Goal: Transaction & Acquisition: Purchase product/service

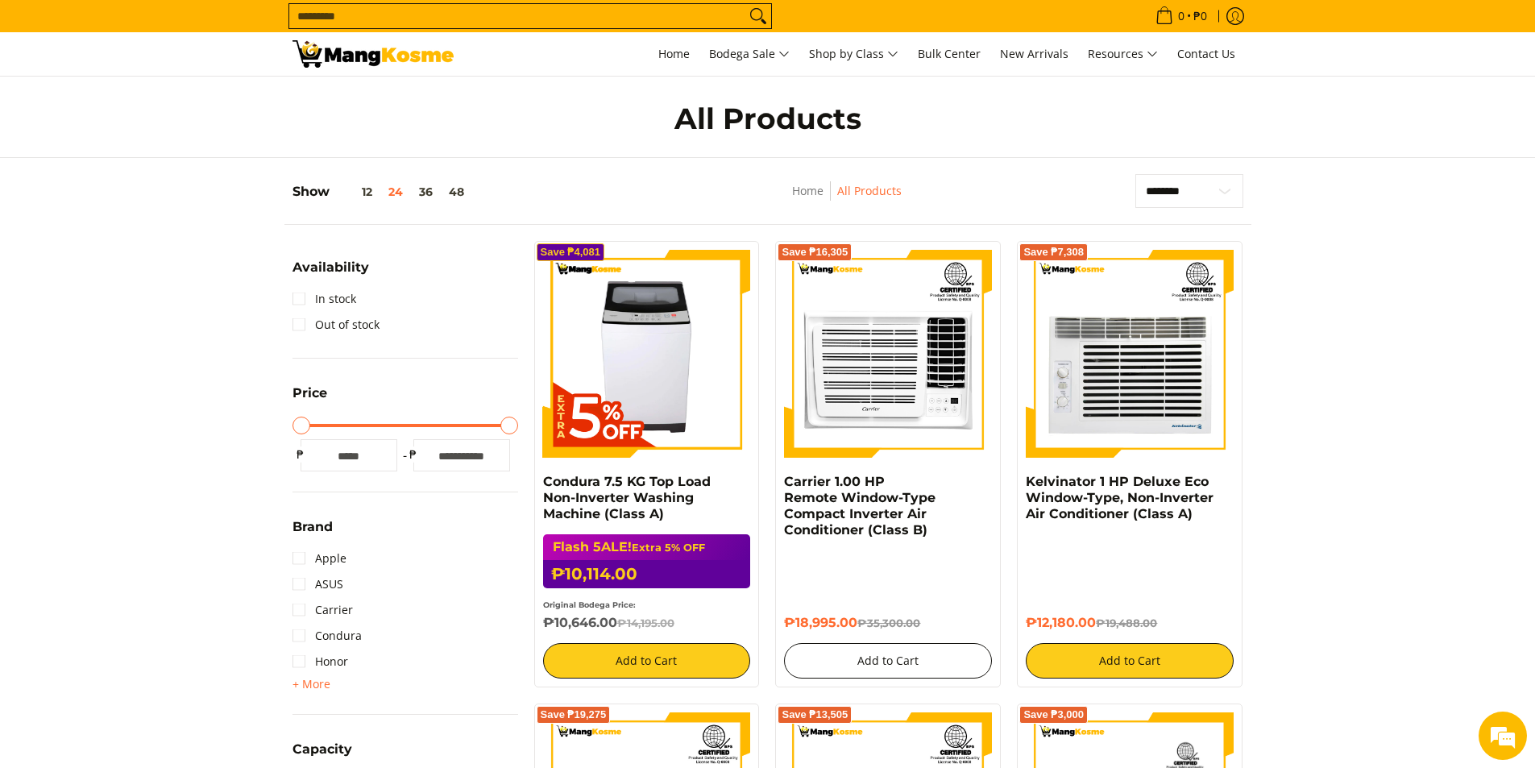
click at [889, 659] on button "Add to Cart" at bounding box center [888, 660] width 208 height 35
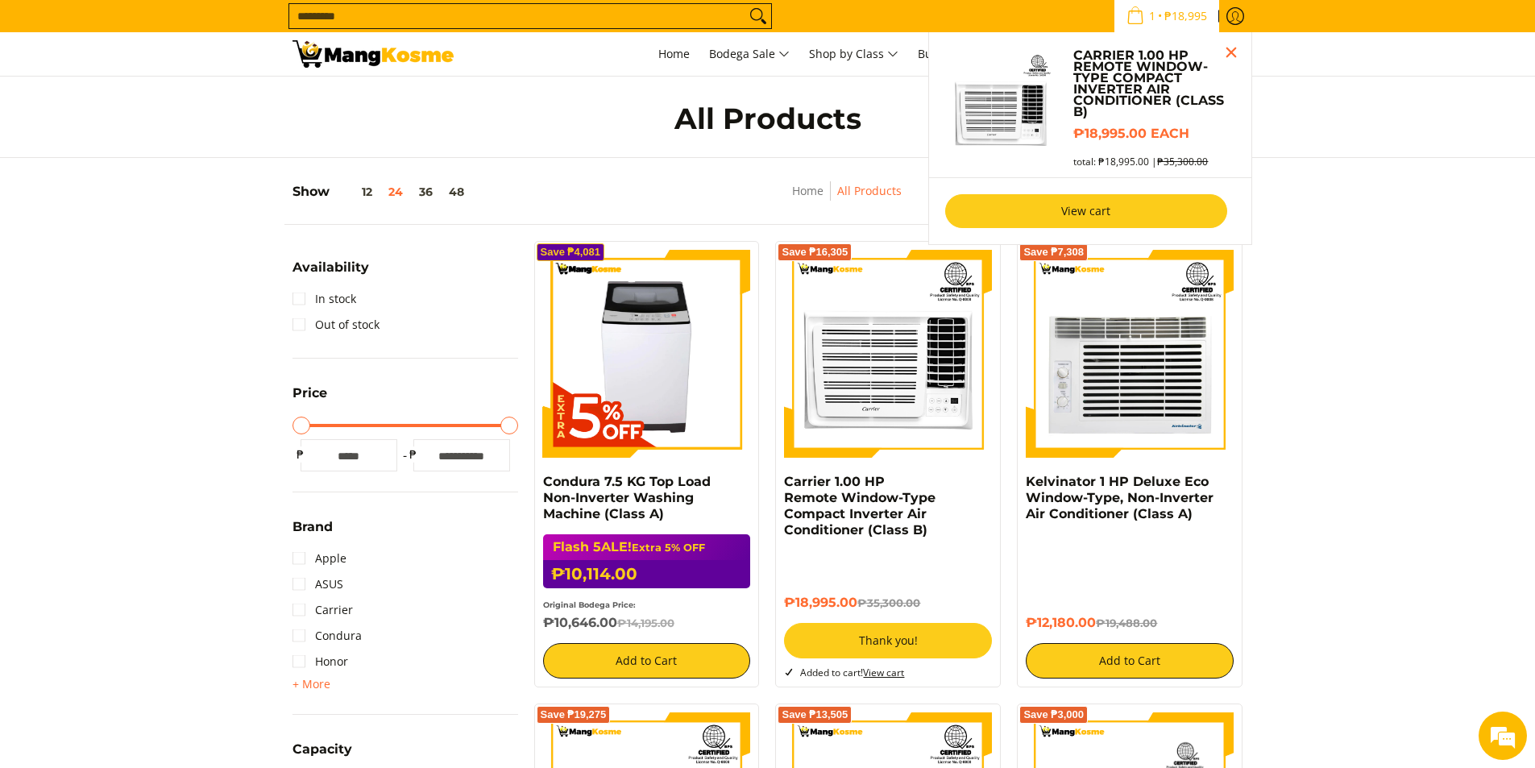
click at [1105, 213] on link "View cart" at bounding box center [1086, 211] width 282 height 34
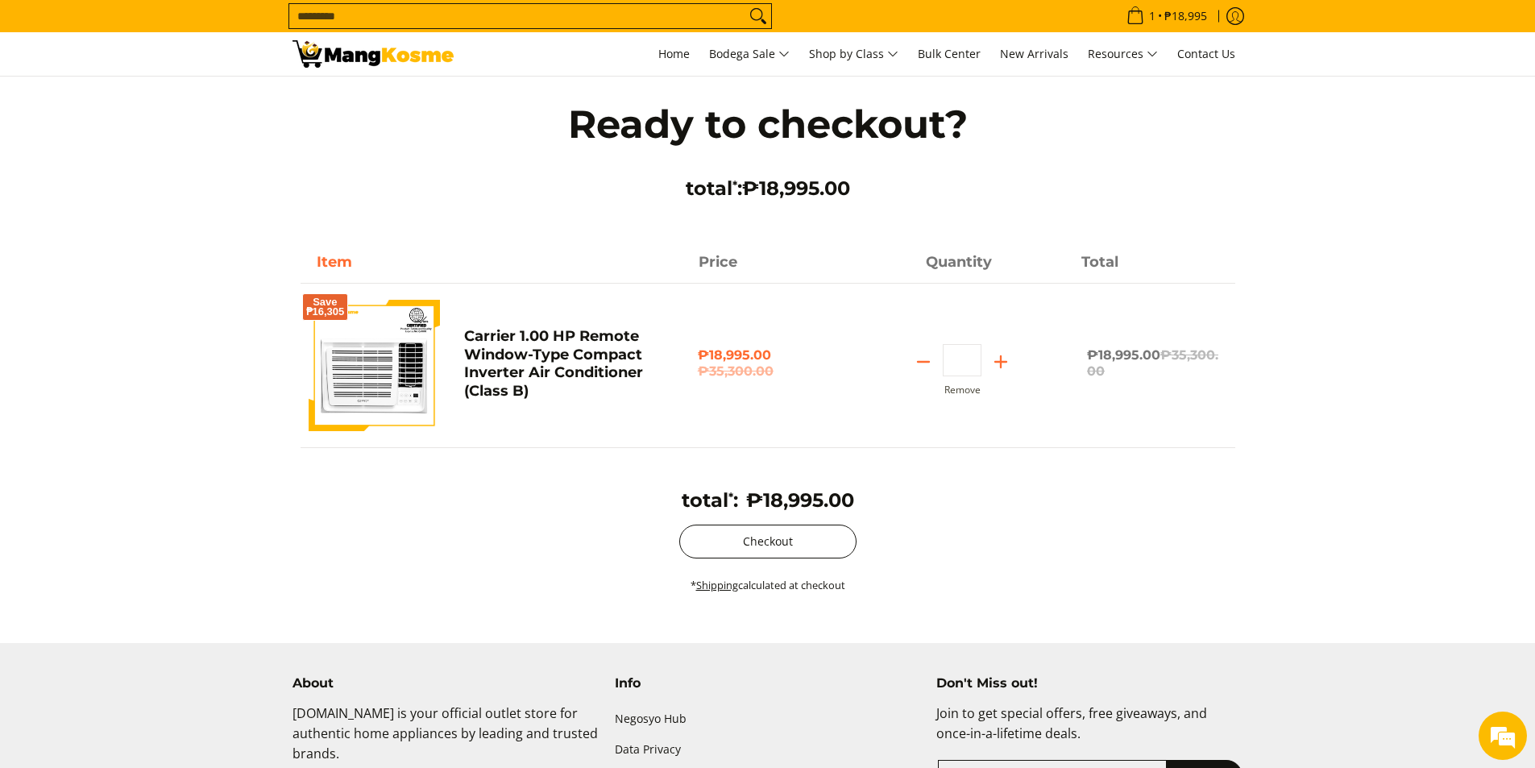
click at [782, 544] on button "Checkout" at bounding box center [767, 541] width 177 height 34
click at [1237, 15] on icon "Log in" at bounding box center [1235, 16] width 18 height 18
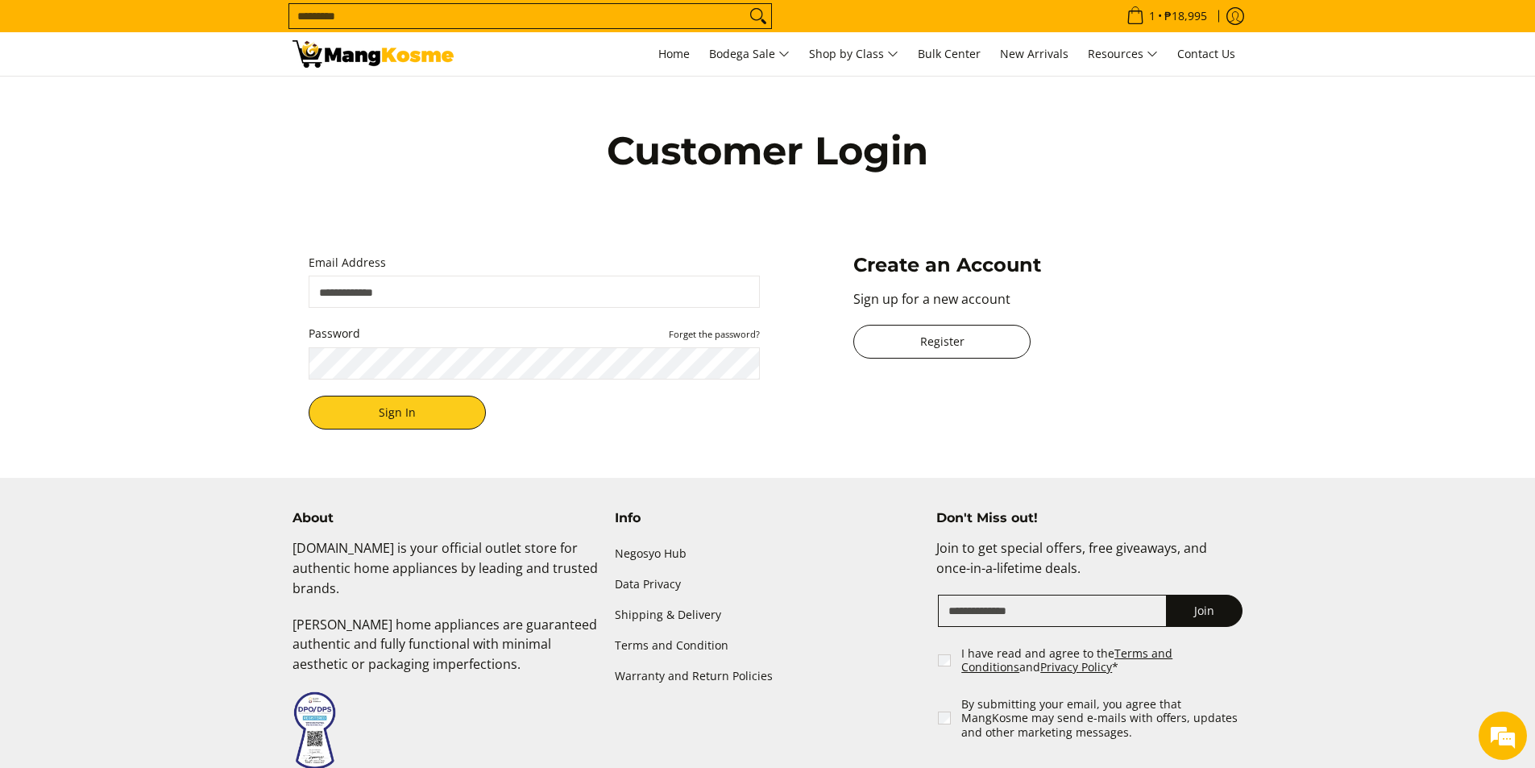
click at [959, 340] on link "Register" at bounding box center [941, 342] width 177 height 34
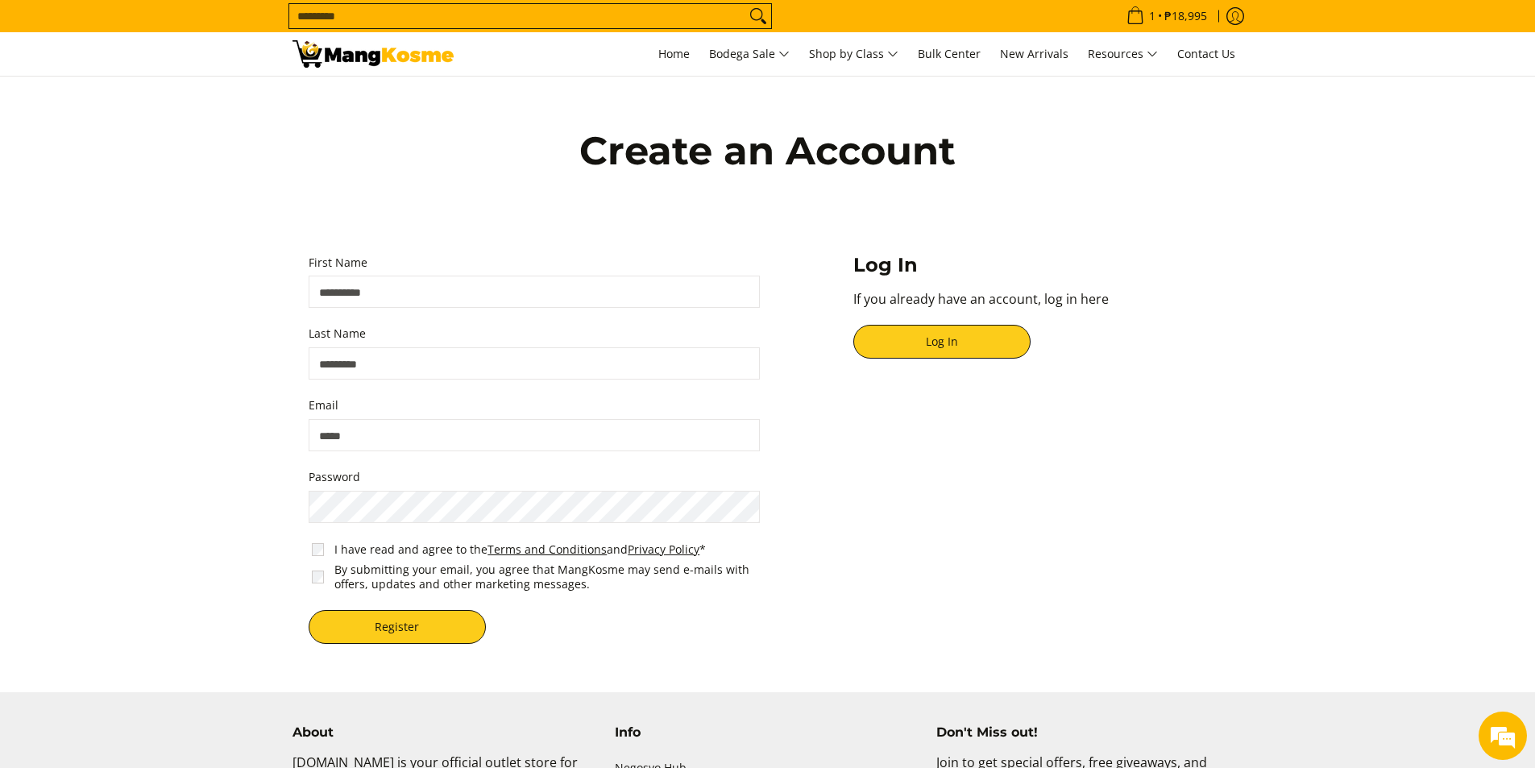
click at [400, 288] on input "First Name" at bounding box center [534, 292] width 451 height 32
drag, startPoint x: 450, startPoint y: 288, endPoint x: 163, endPoint y: 284, distance: 286.8
click at [163, 284] on section "**********" at bounding box center [767, 368] width 1535 height 583
type input "****"
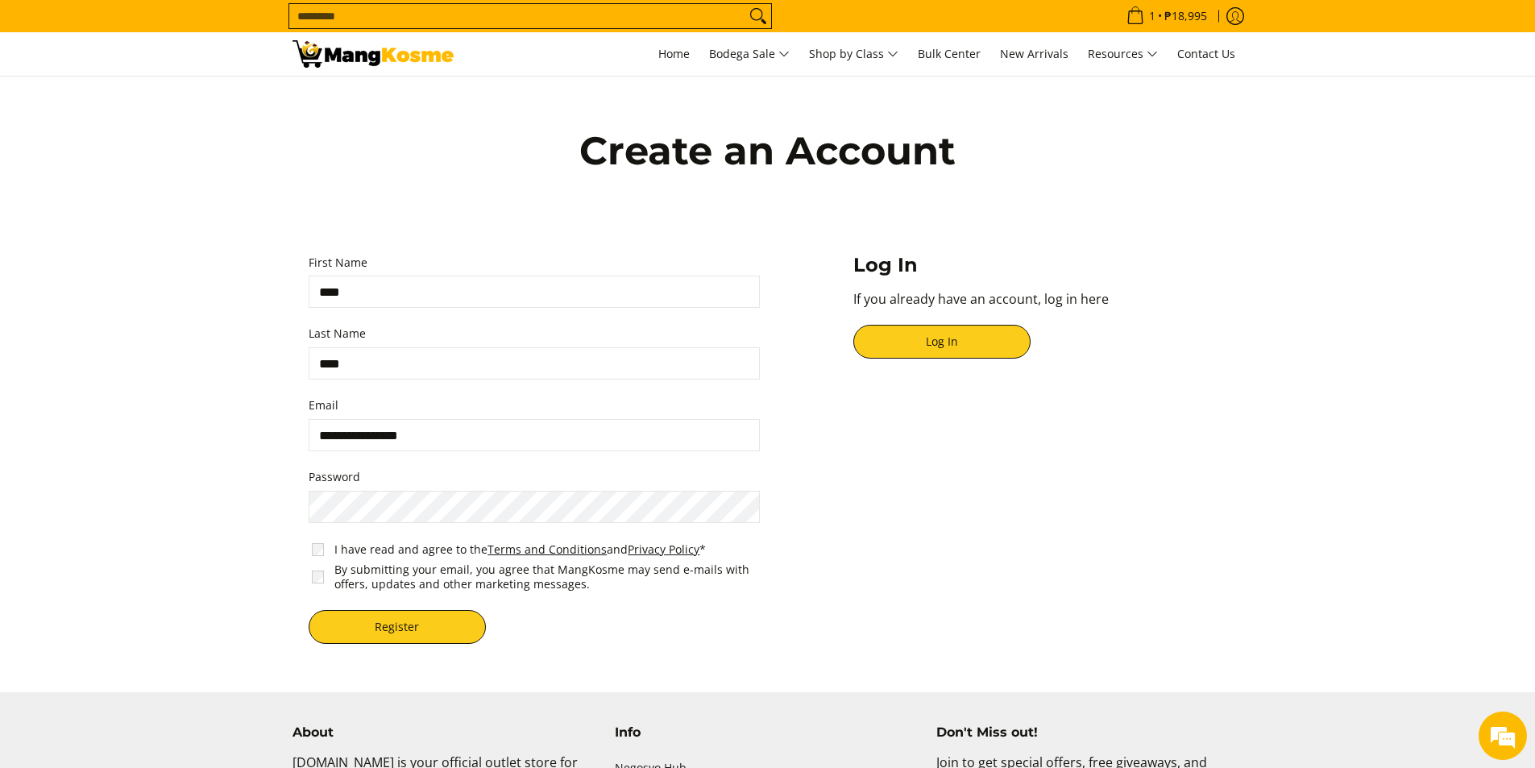
type input "**********"
click at [318, 584] on span "By submitting your email, you agree that MangKosme may send e-mails with offers…" at bounding box center [538, 576] width 458 height 35
click at [347, 616] on button "Register" at bounding box center [397, 627] width 177 height 34
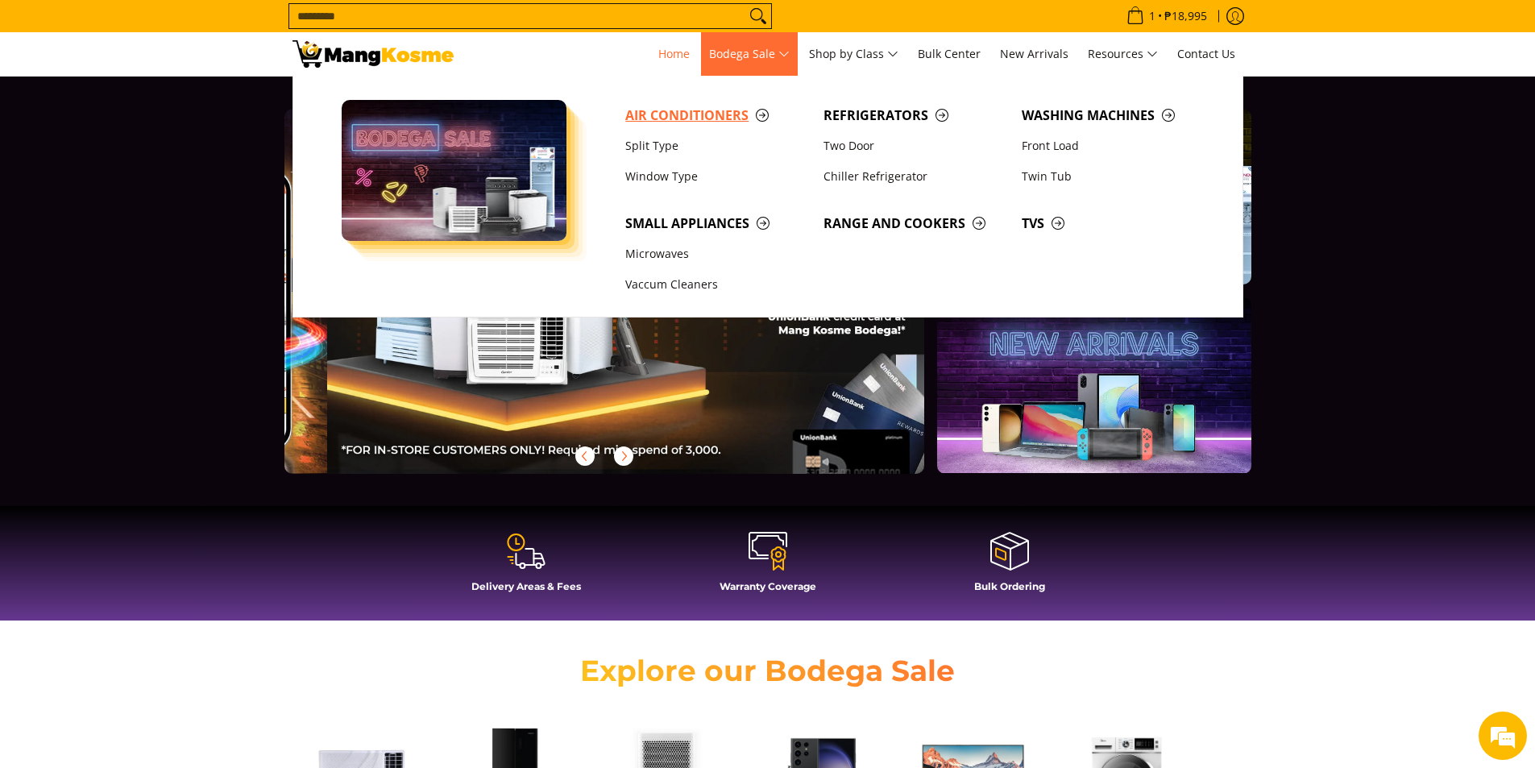
scroll to position [0, 1281]
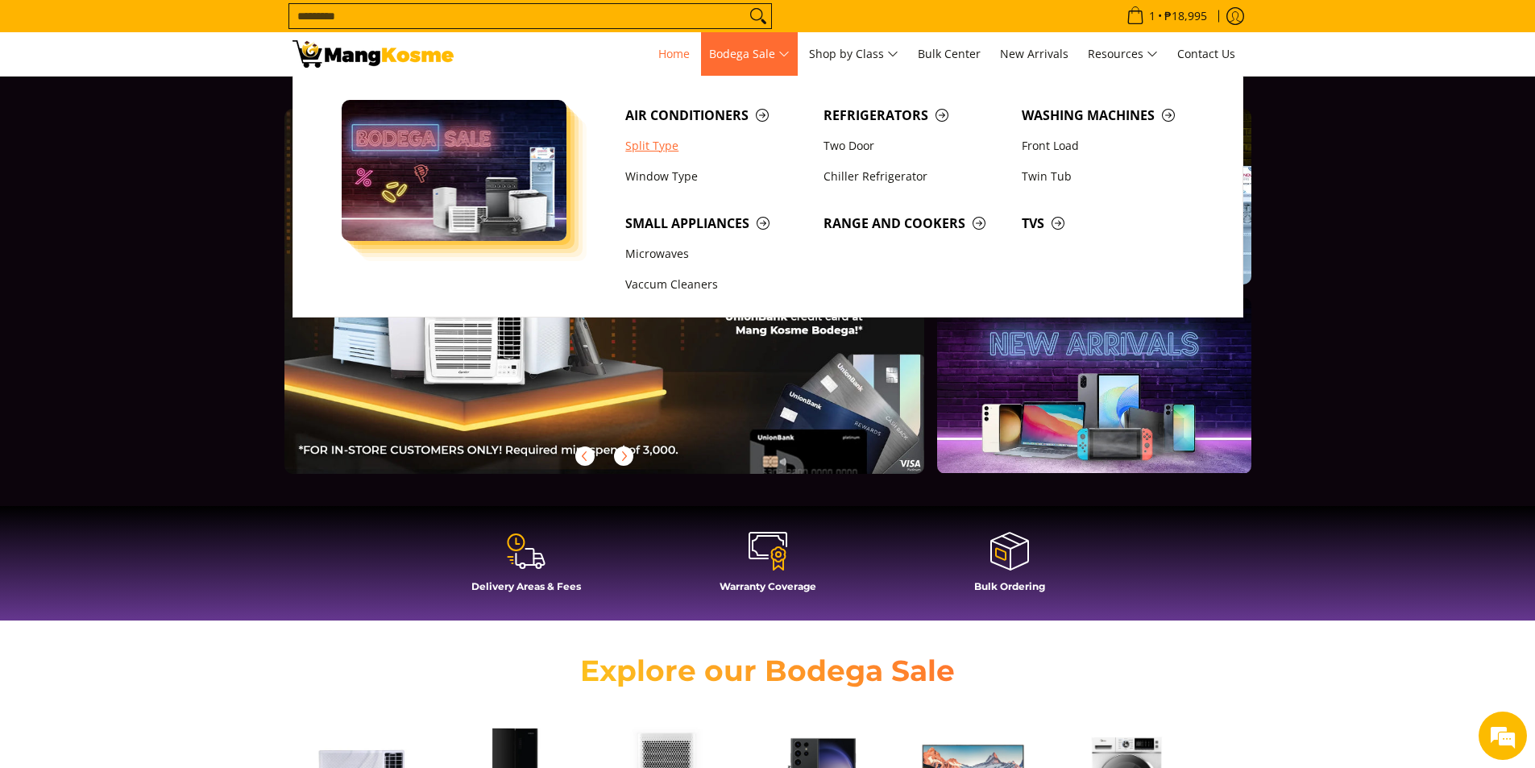
click at [657, 143] on link "Split Type" at bounding box center [716, 146] width 198 height 31
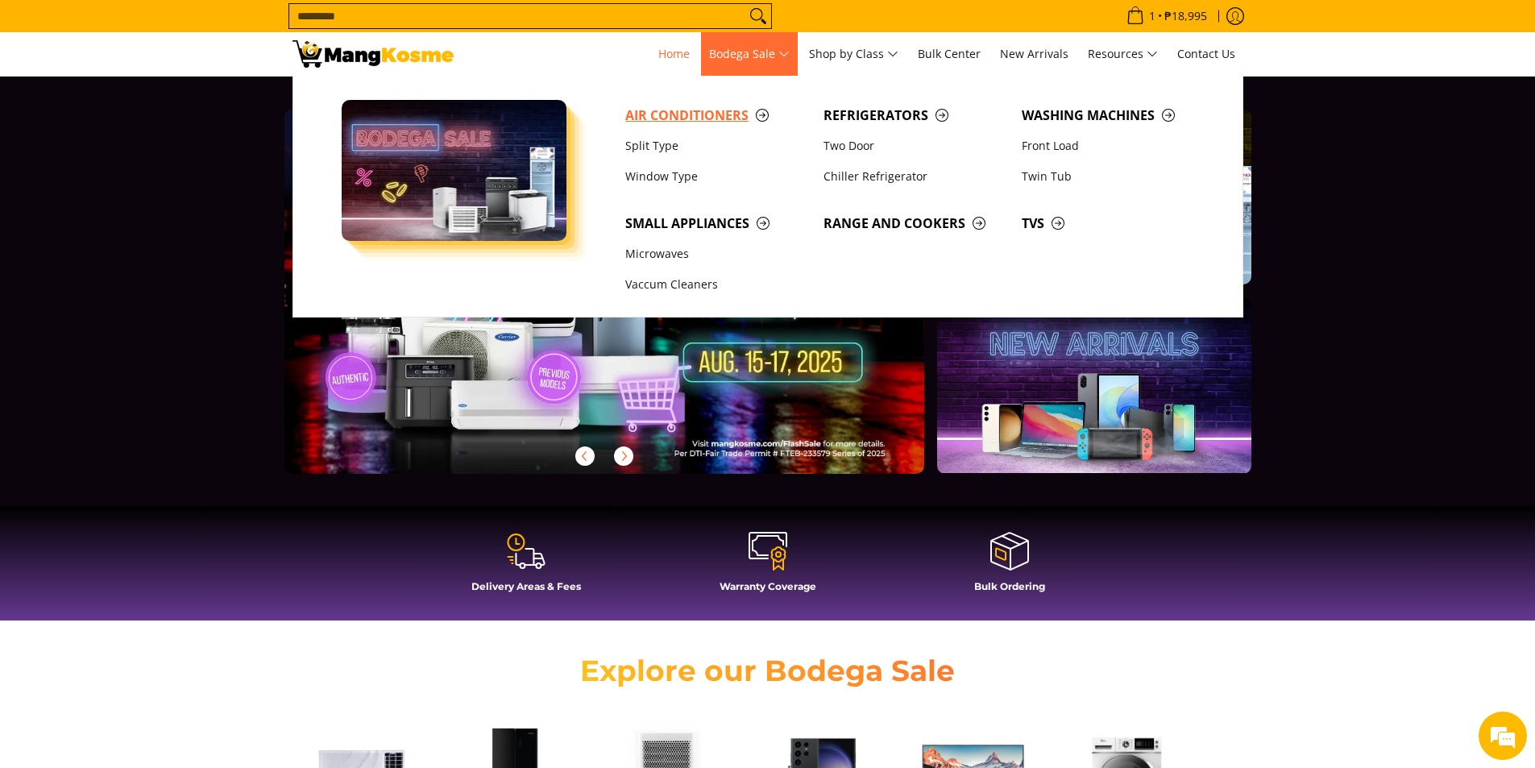
click at [672, 118] on span "Air Conditioners" at bounding box center [716, 116] width 182 height 20
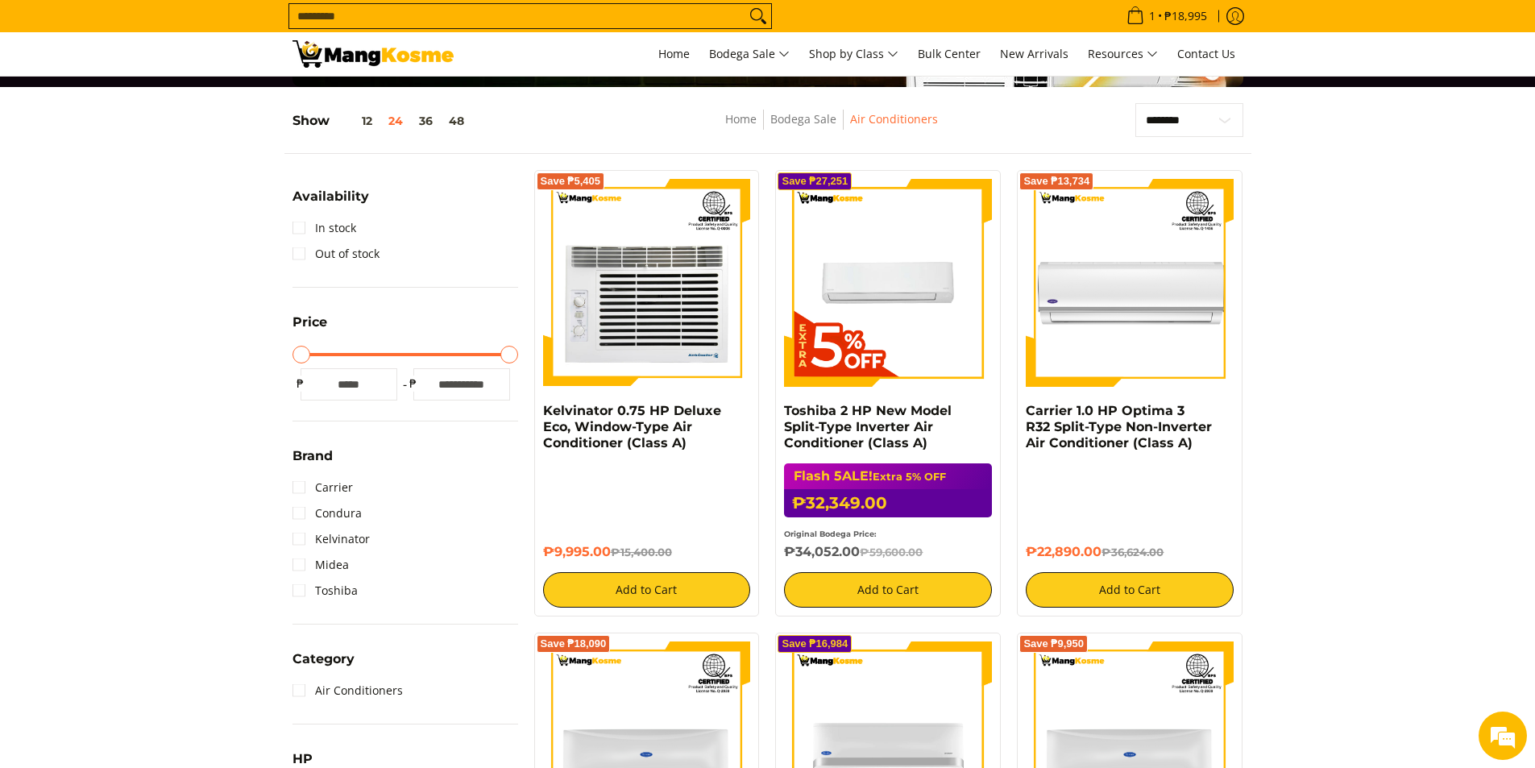
scroll to position [376, 0]
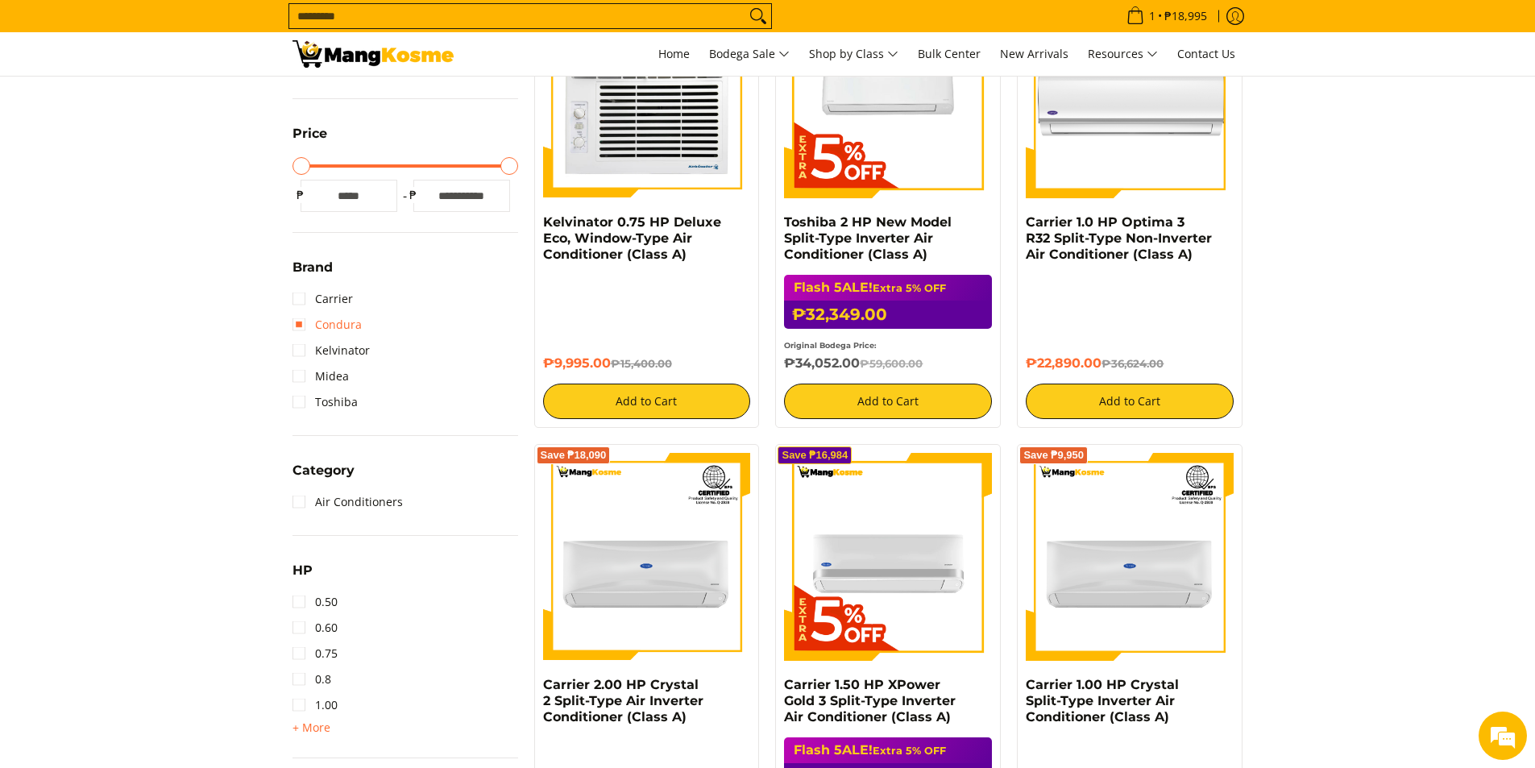
click at [298, 324] on link "Condura" at bounding box center [326, 325] width 69 height 26
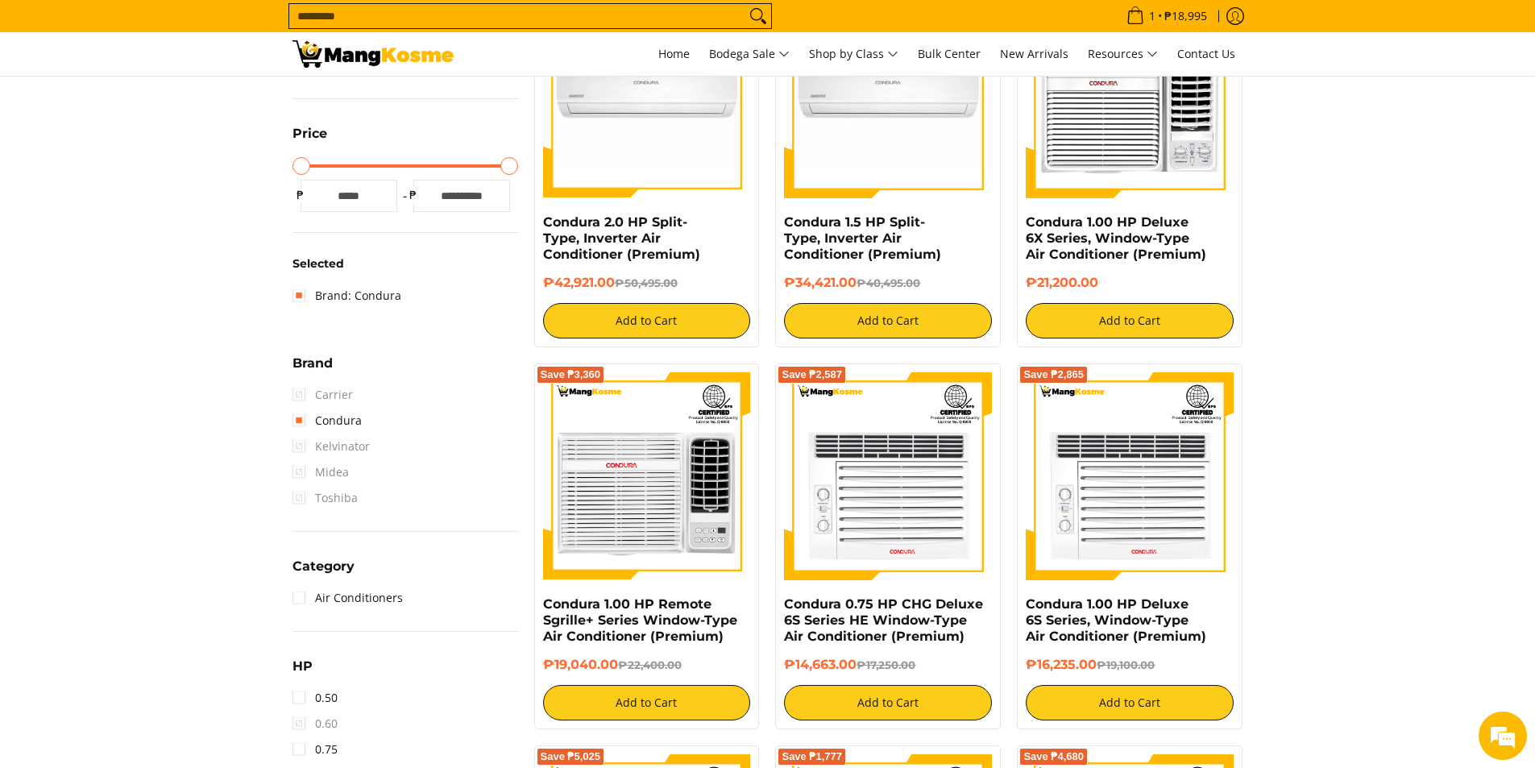
scroll to position [214, 0]
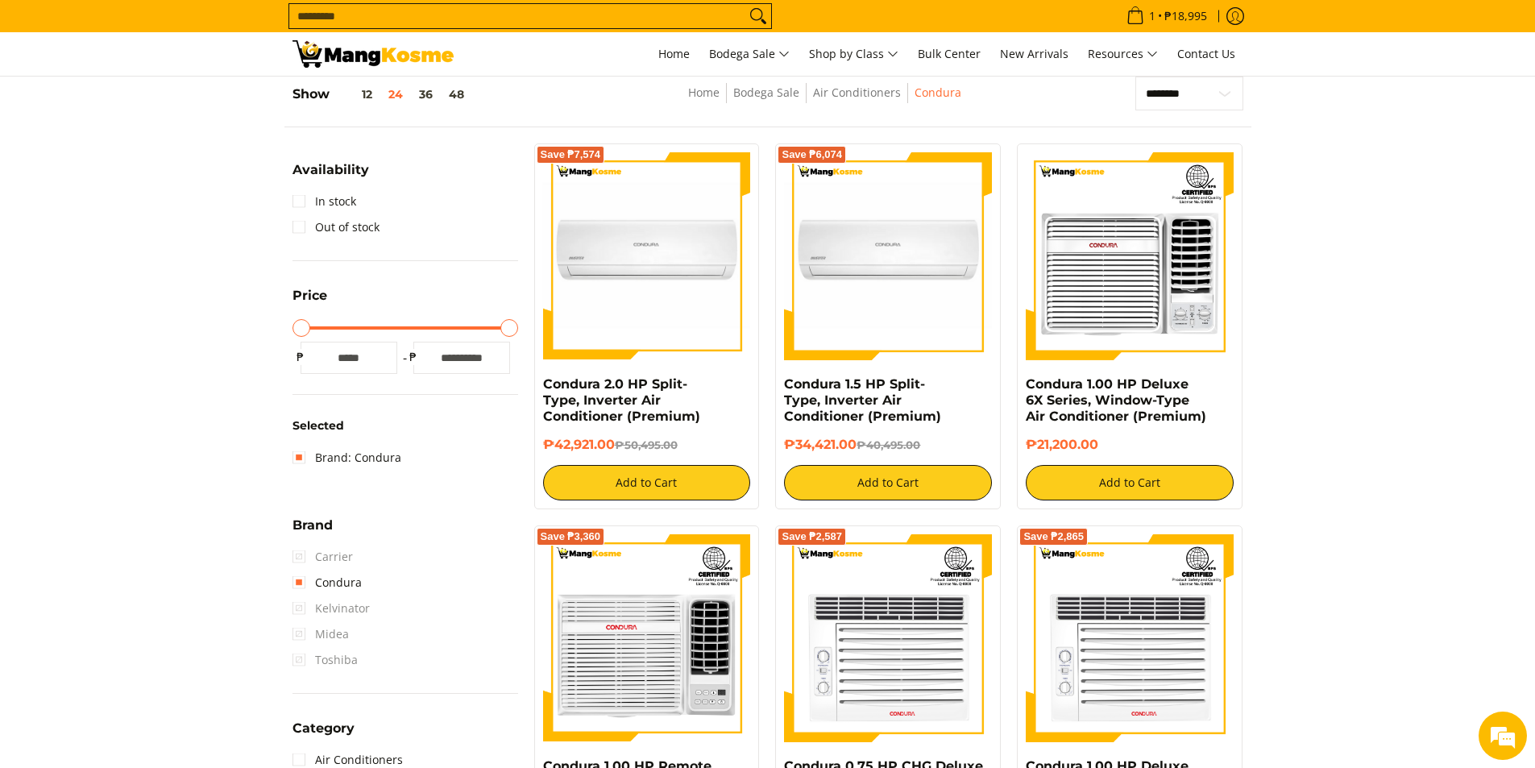
click at [301, 558] on span "Carrier" at bounding box center [322, 557] width 60 height 26
click at [300, 557] on span "Carrier" at bounding box center [322, 557] width 60 height 26
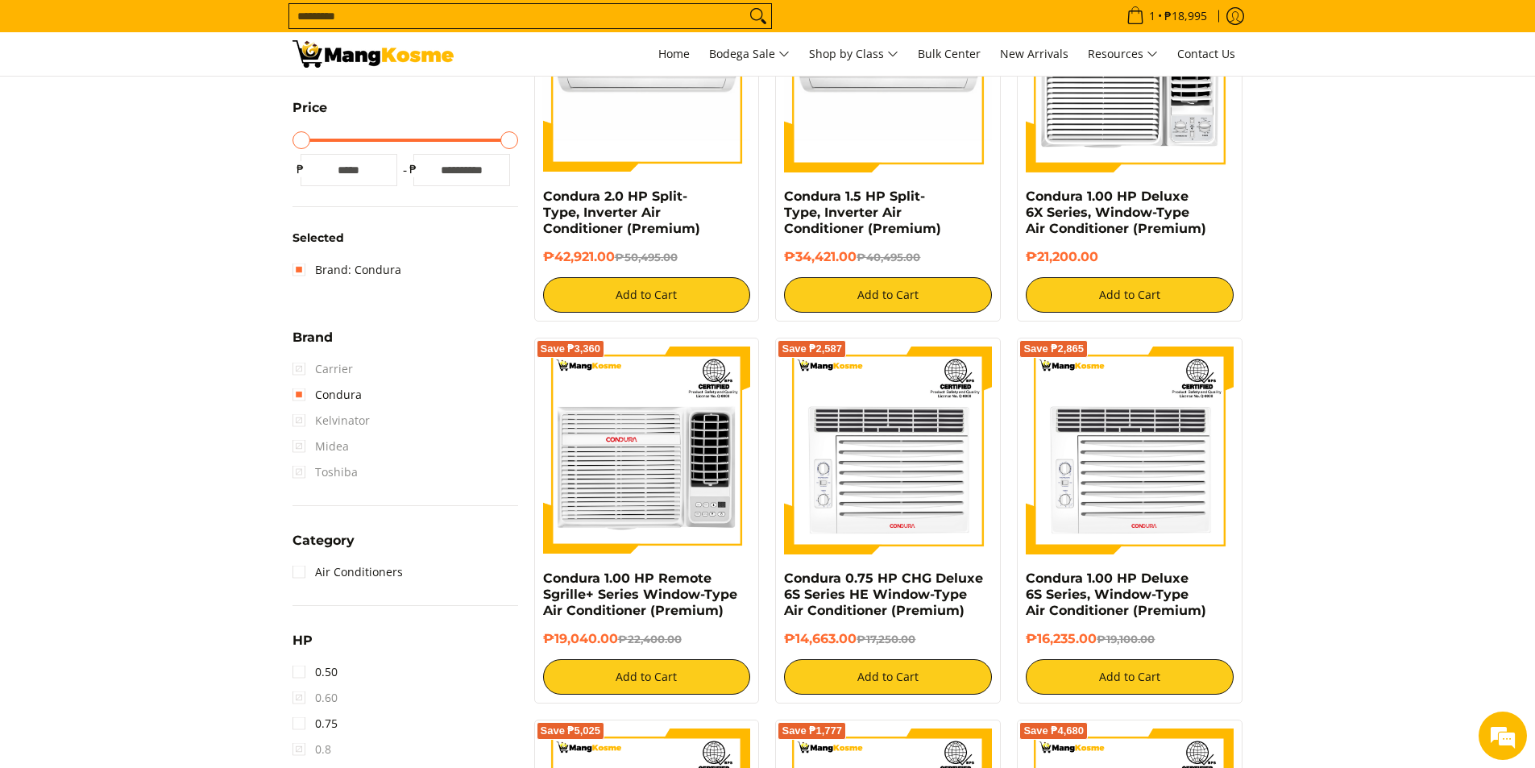
click at [294, 364] on span "Carrier" at bounding box center [322, 369] width 60 height 26
click at [297, 395] on link "Condura" at bounding box center [326, 395] width 69 height 26
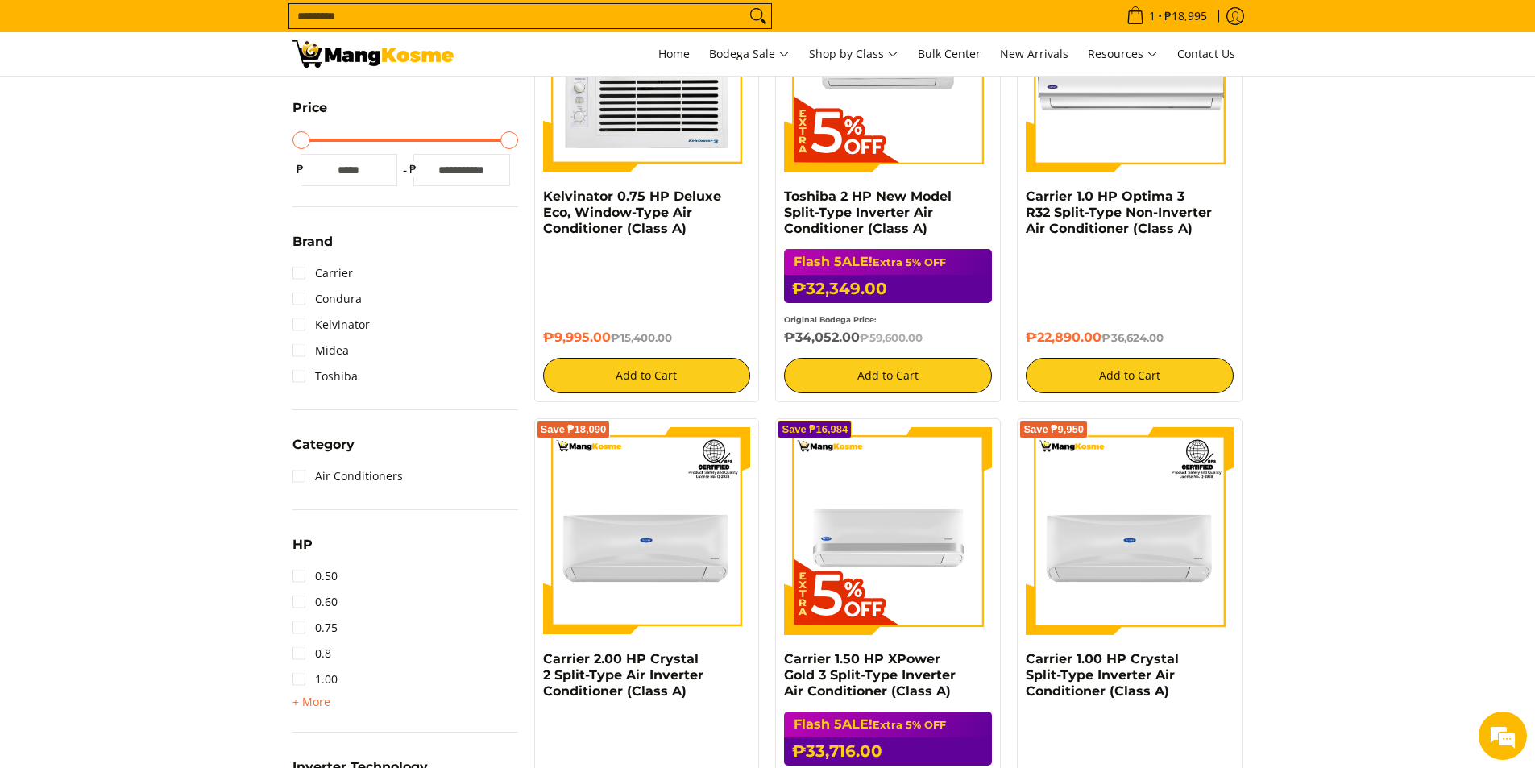
scroll to position [214, 0]
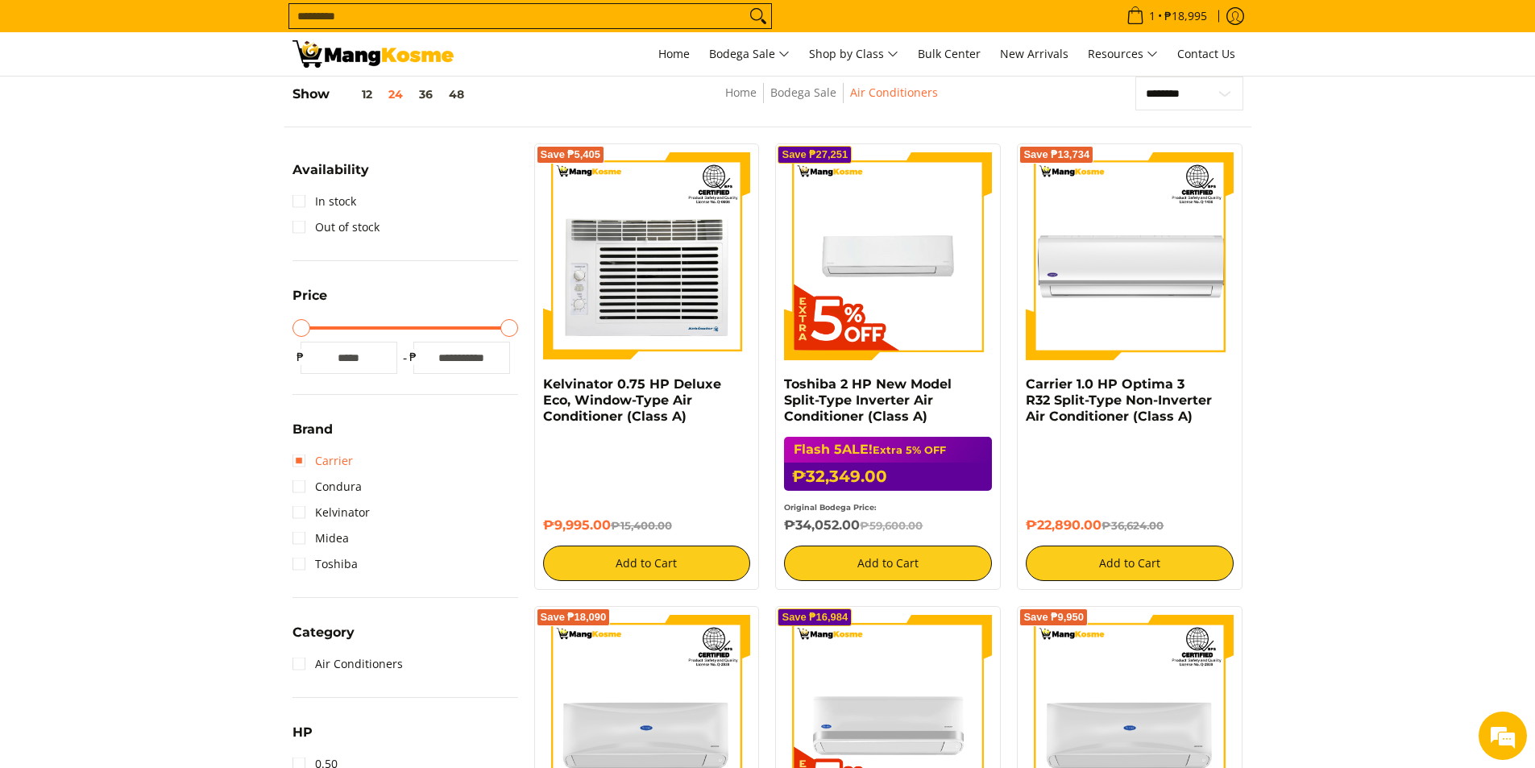
click at [301, 464] on link "Carrier" at bounding box center [322, 461] width 60 height 26
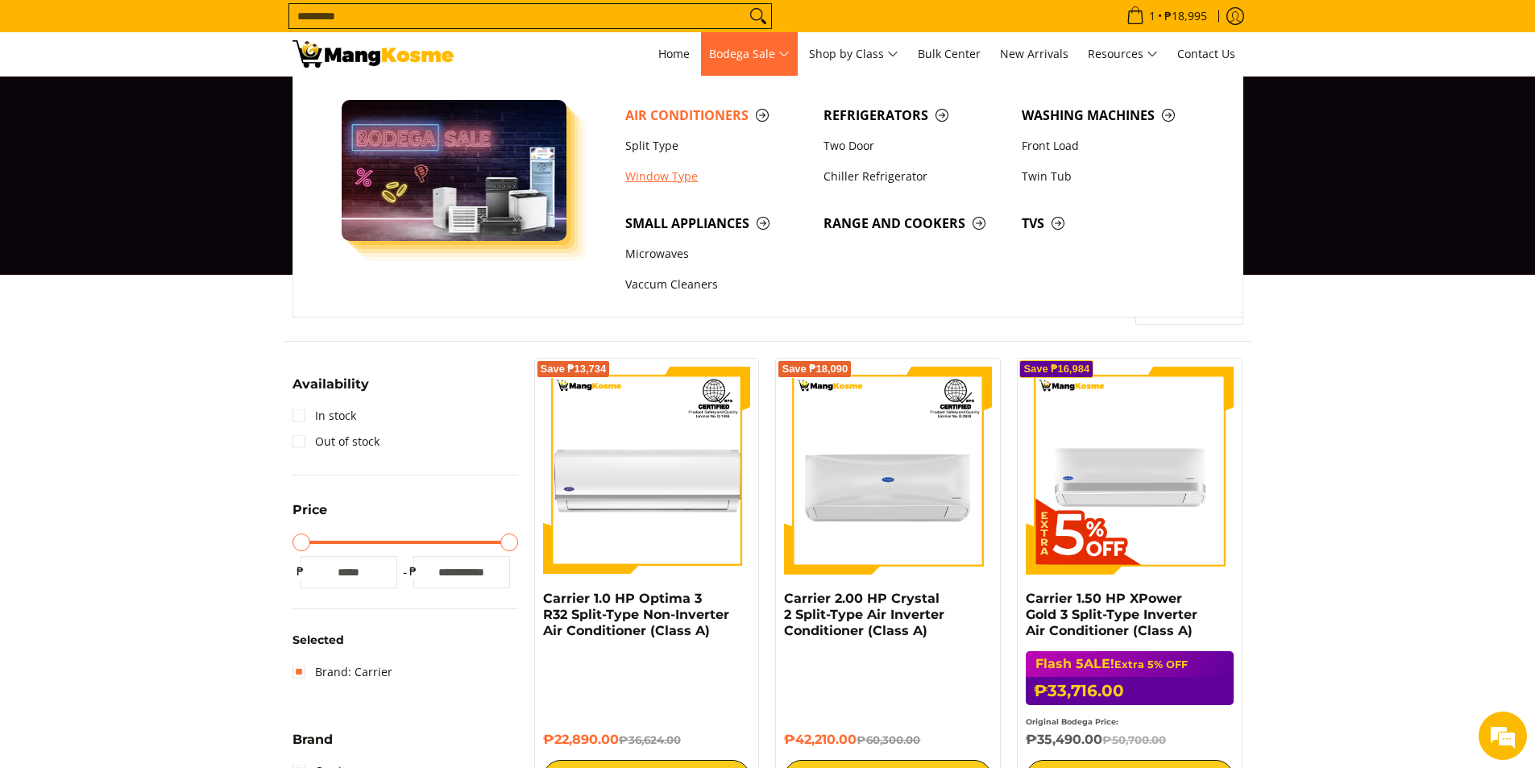
click at [651, 169] on link "Window Type" at bounding box center [716, 176] width 198 height 31
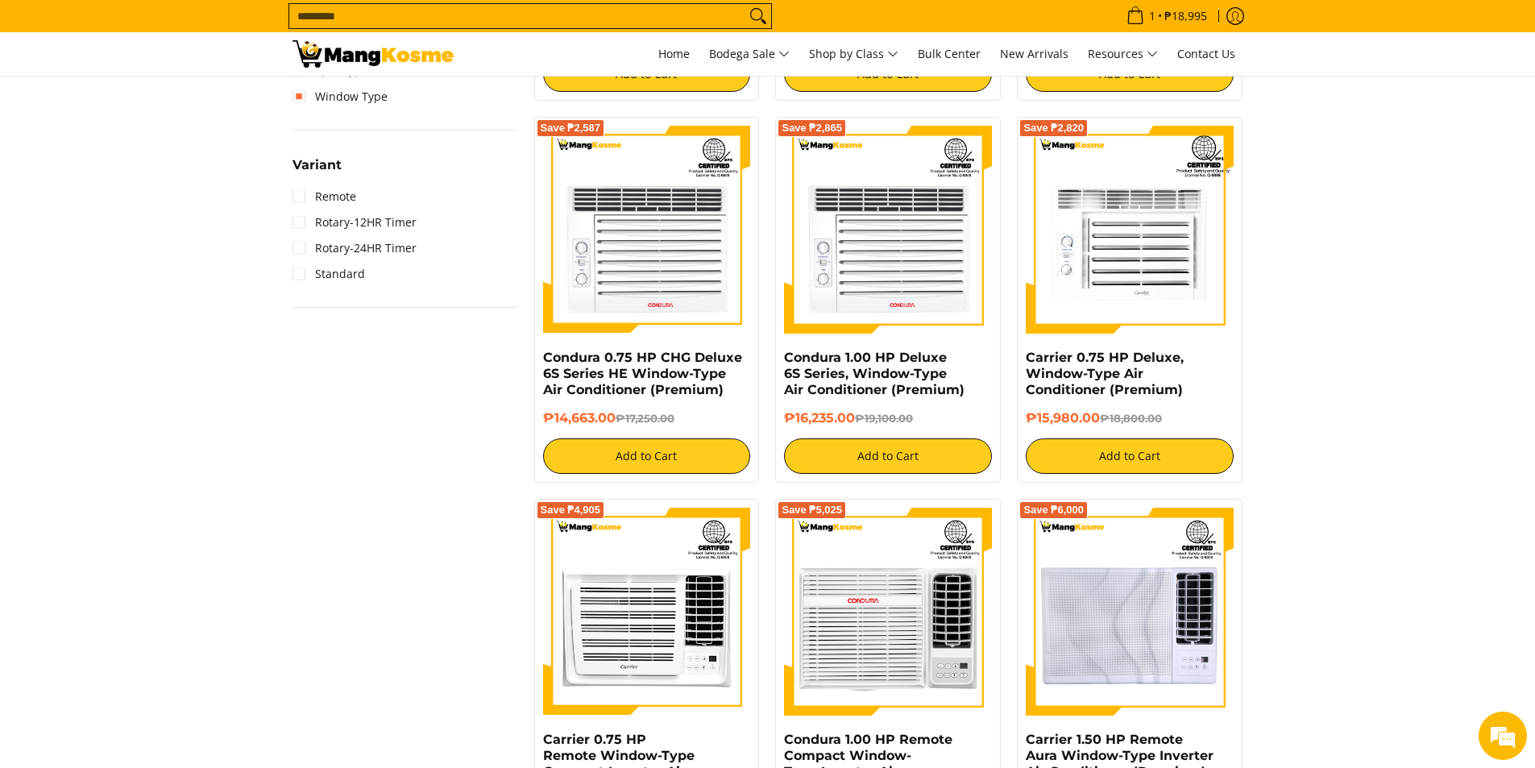
scroll to position [1591, 0]
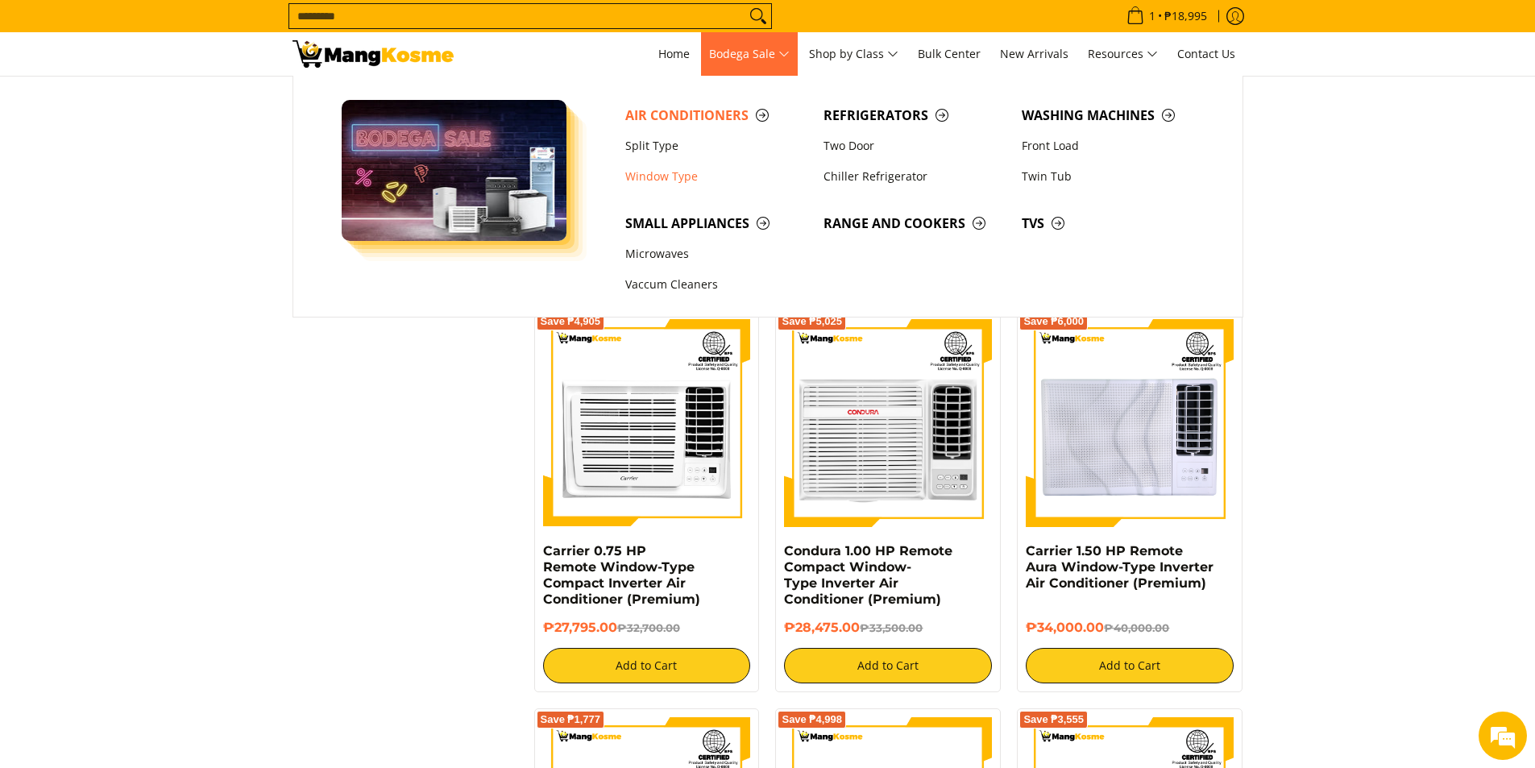
click at [719, 60] on span "Bodega Sale" at bounding box center [749, 54] width 81 height 20
click at [697, 119] on span "Air Conditioners" at bounding box center [716, 116] width 182 height 20
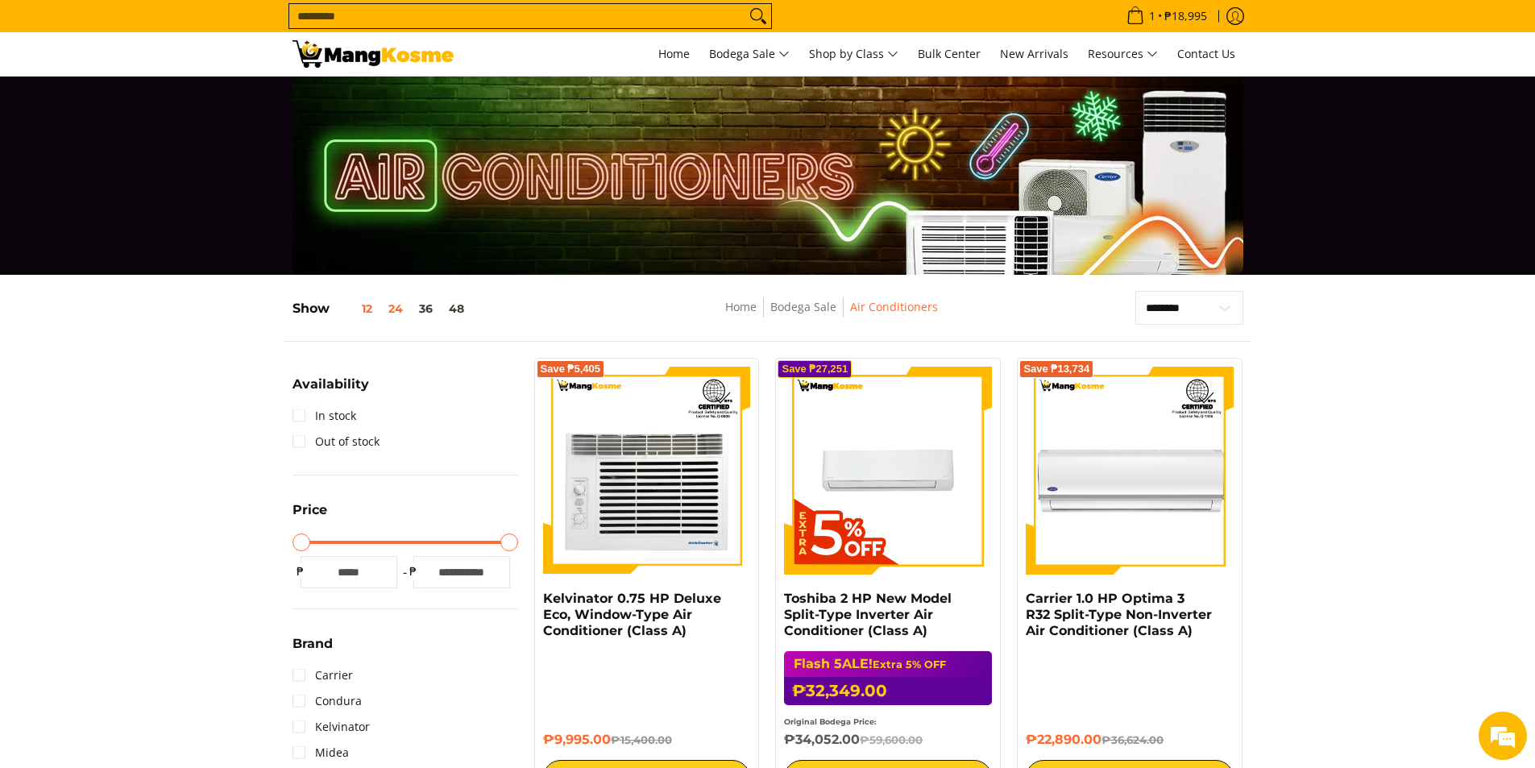
click at [366, 306] on button "12" at bounding box center [355, 308] width 51 height 13
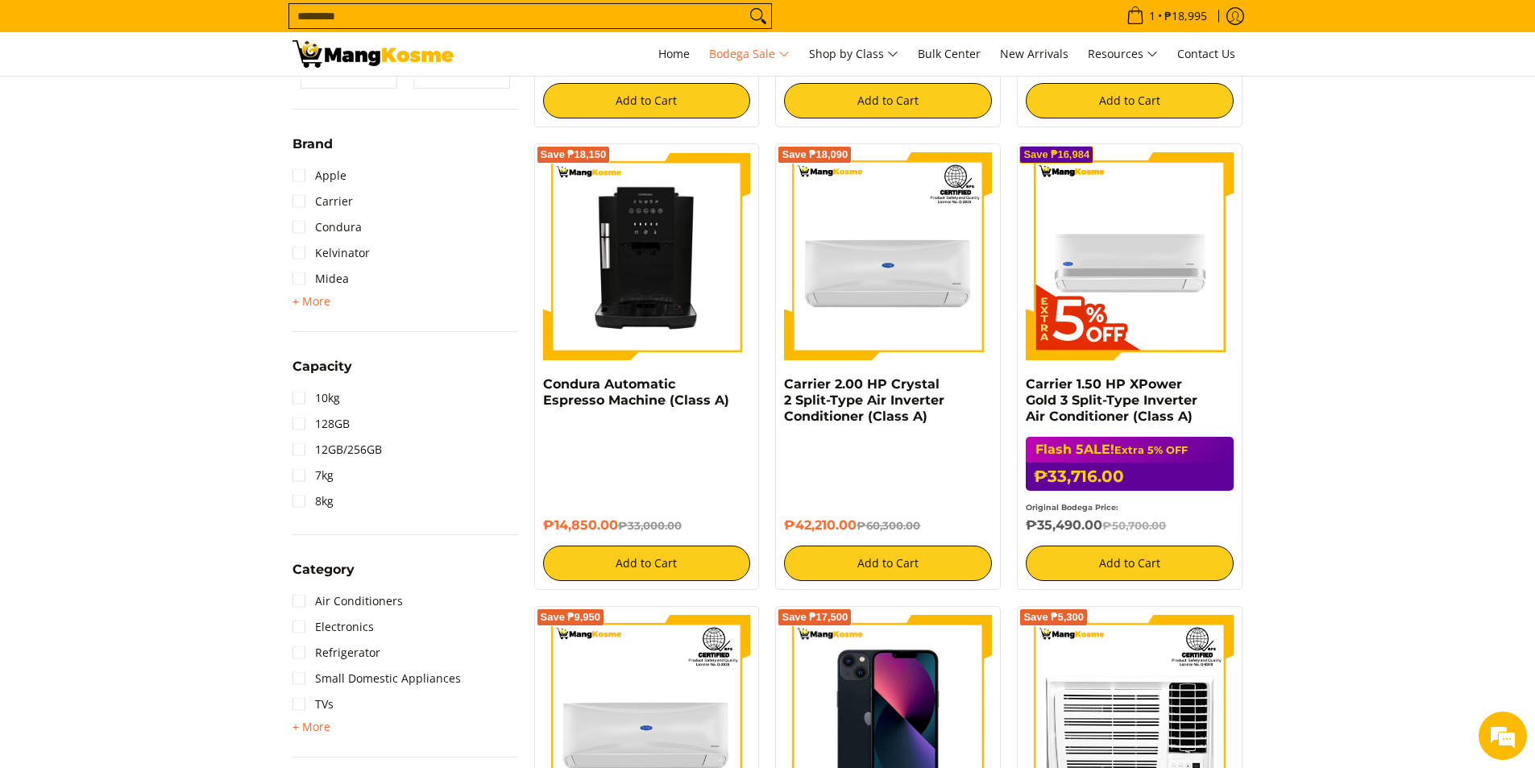
scroll to position [752, 0]
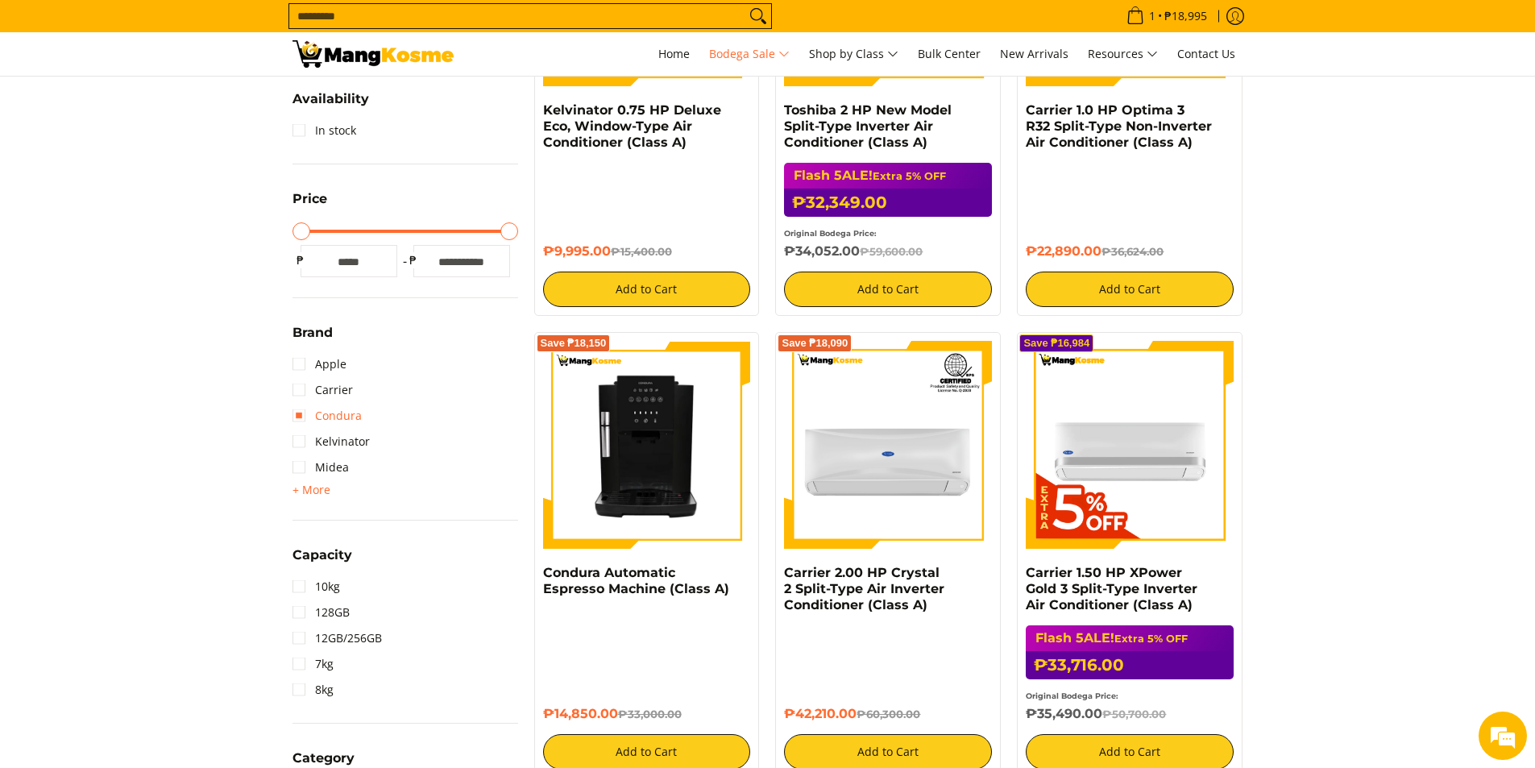
click at [301, 416] on link "Condura" at bounding box center [326, 416] width 69 height 26
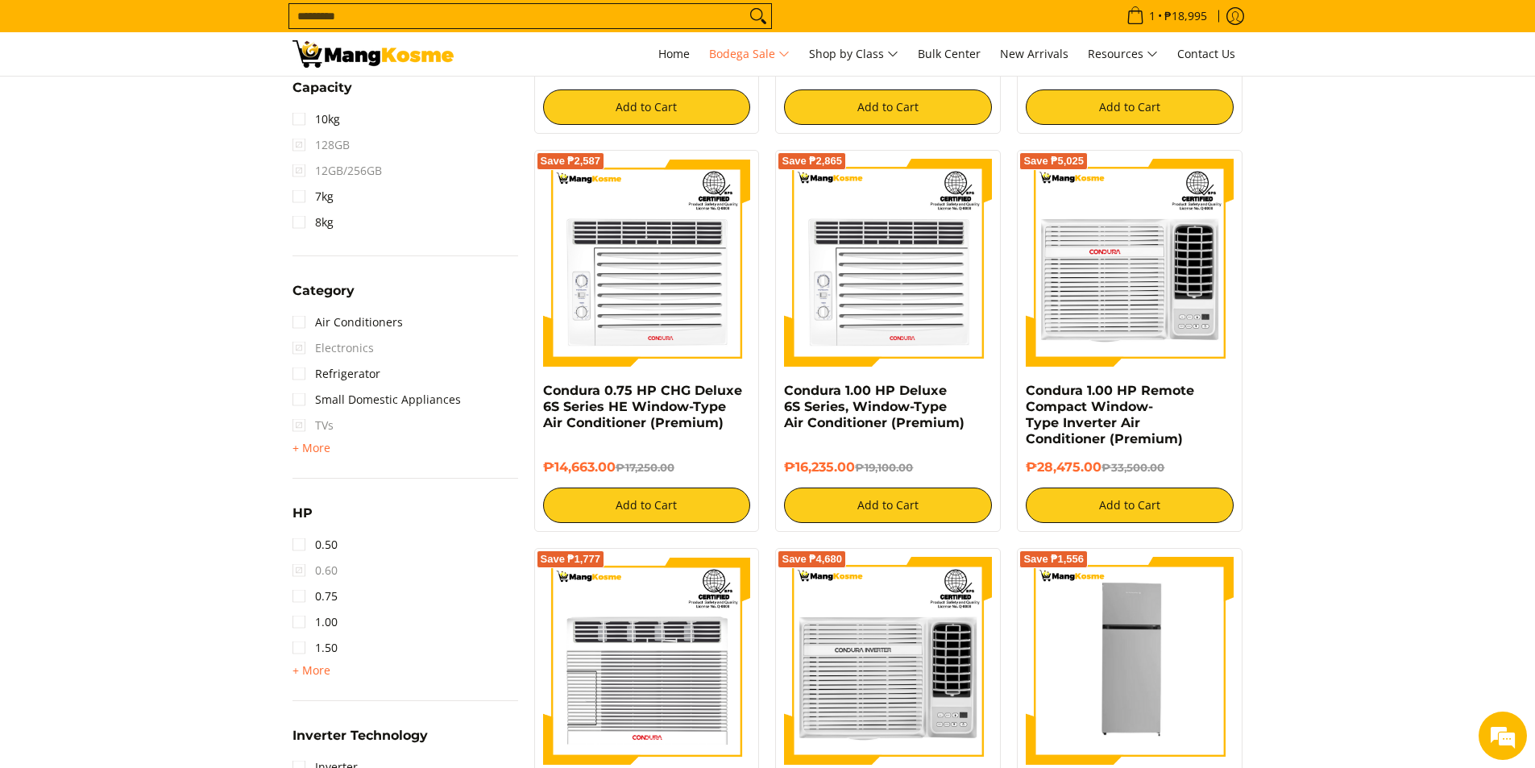
scroll to position [1504, 0]
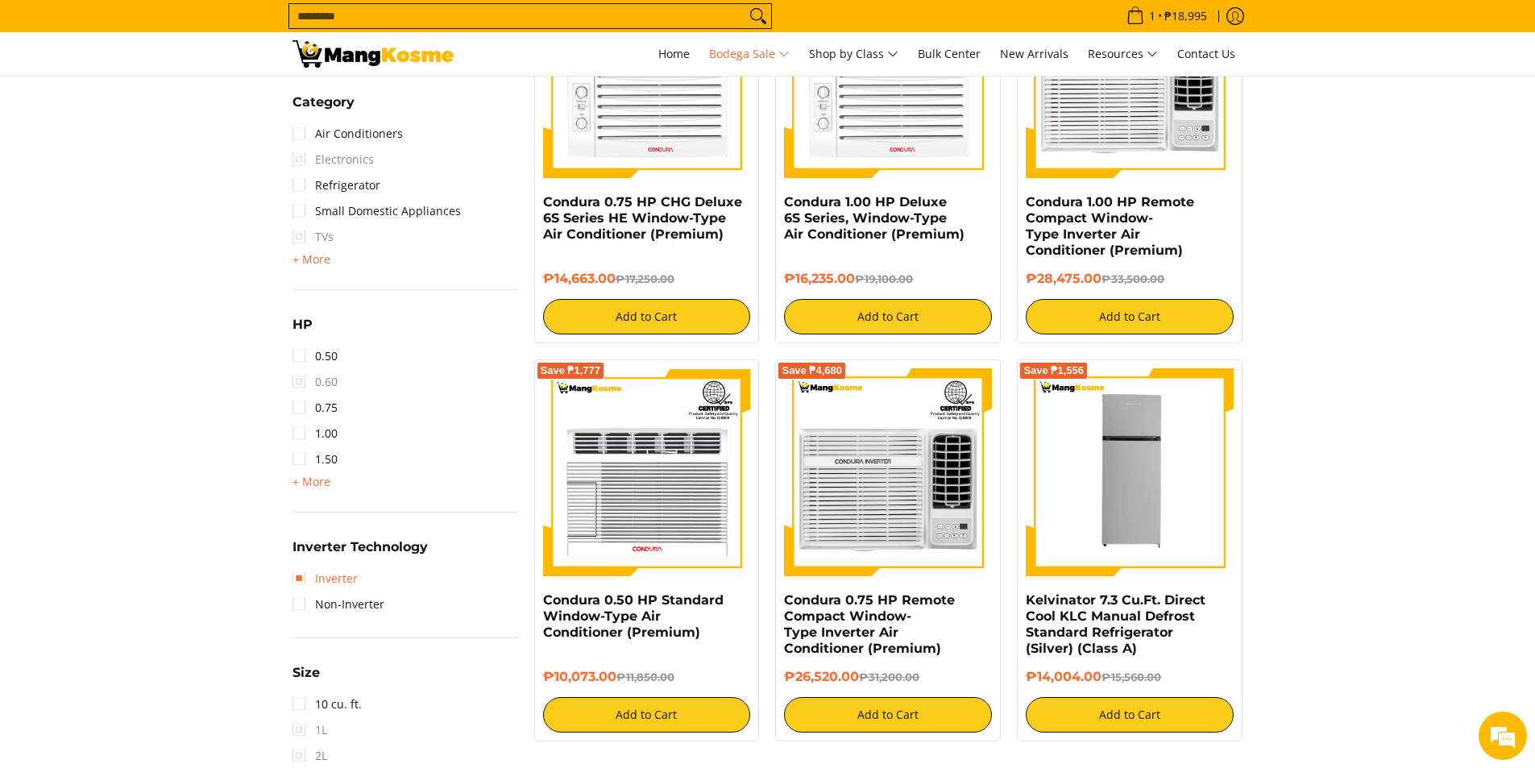
click at [296, 582] on link "Inverter" at bounding box center [324, 579] width 65 height 26
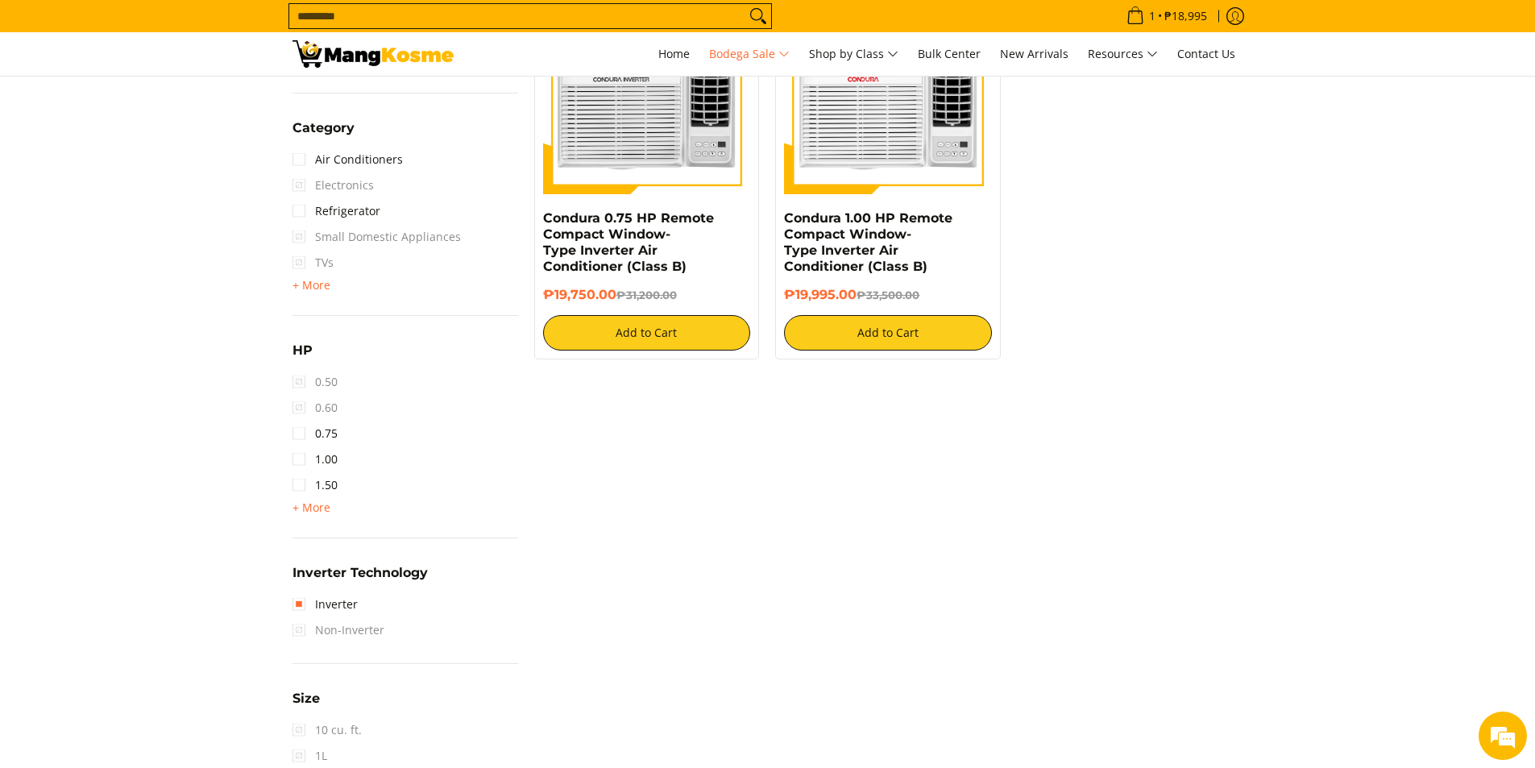
scroll to position [478, 0]
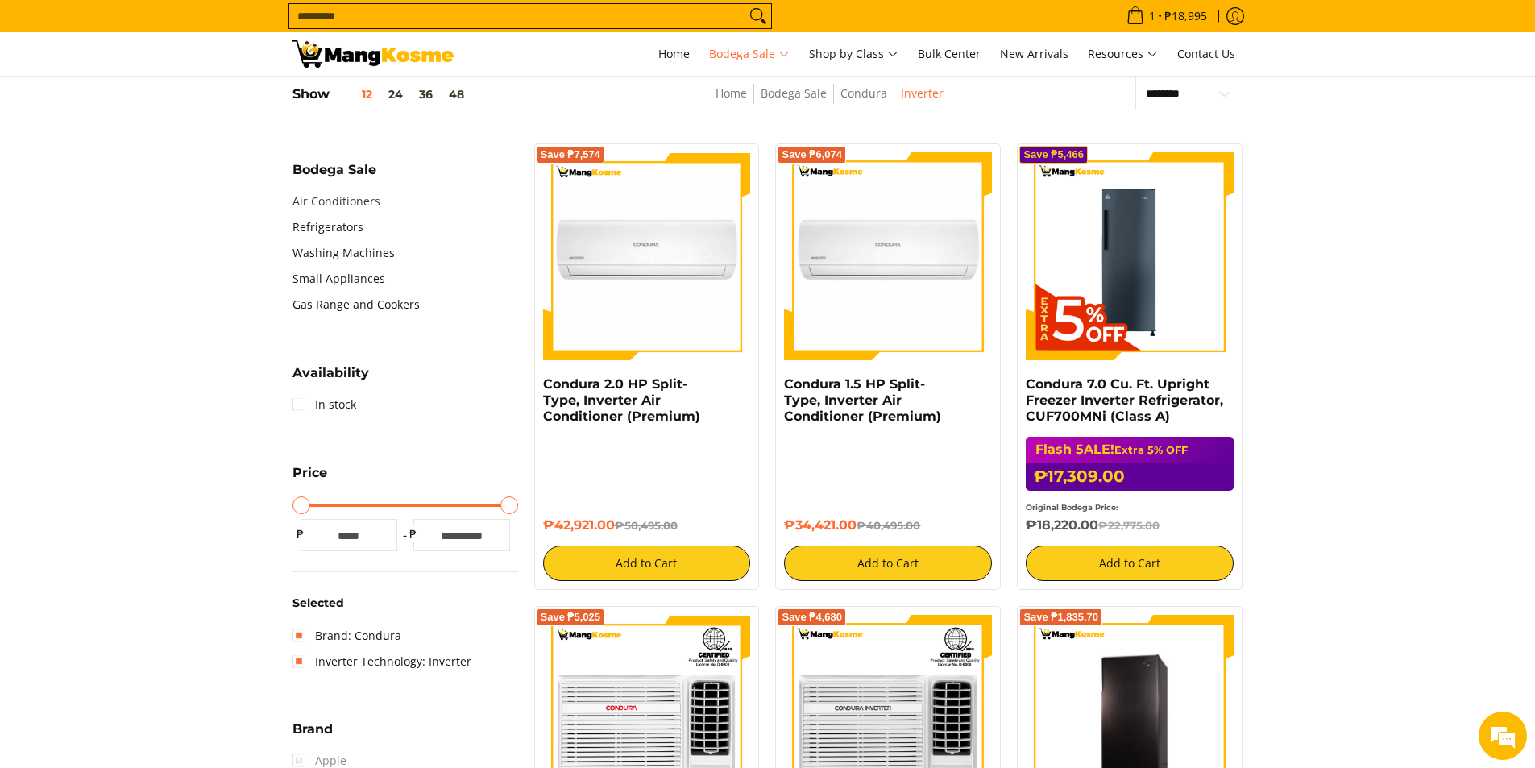
click at [321, 200] on link "Air Conditioners" at bounding box center [336, 202] width 88 height 26
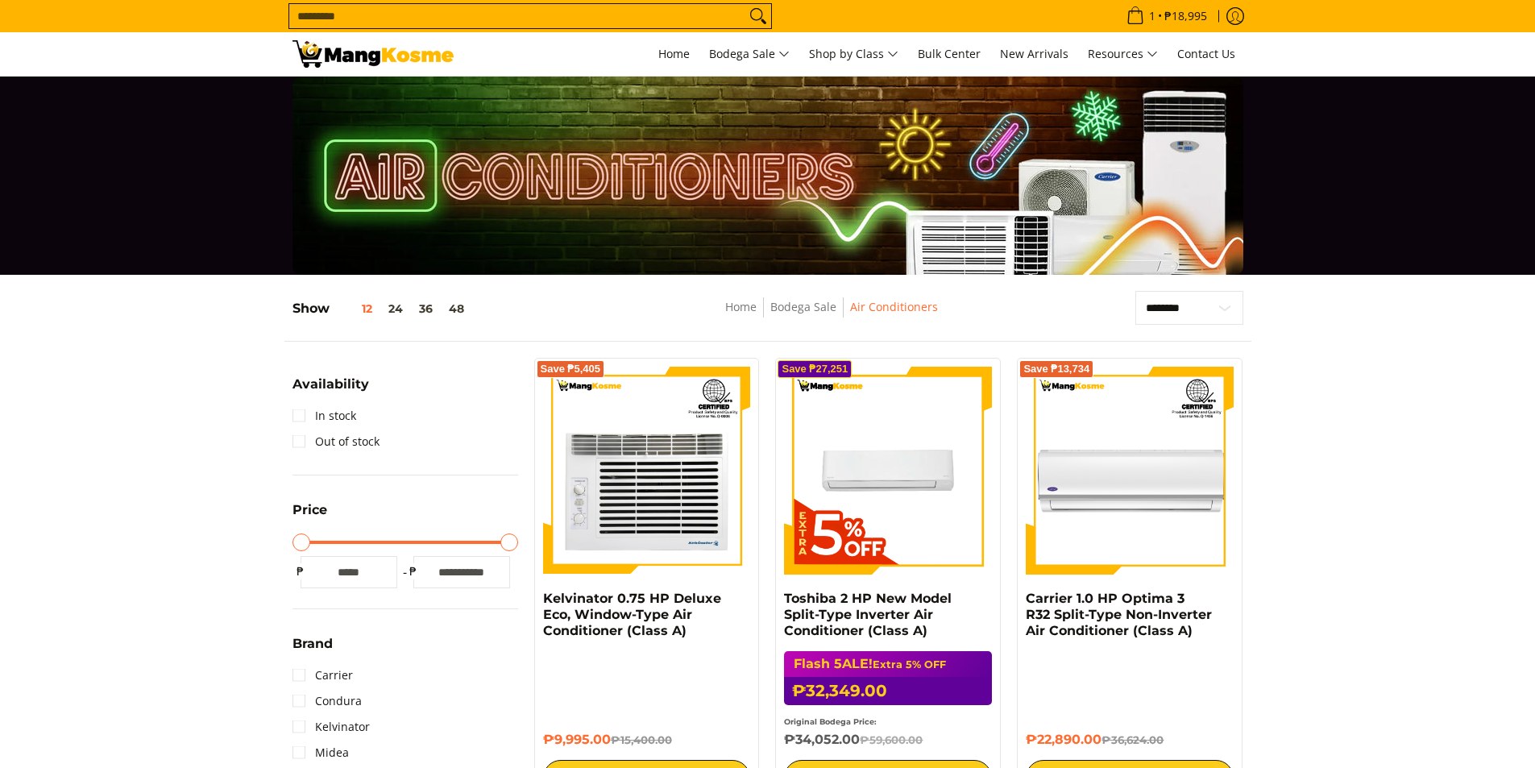
scroll to position [188, 0]
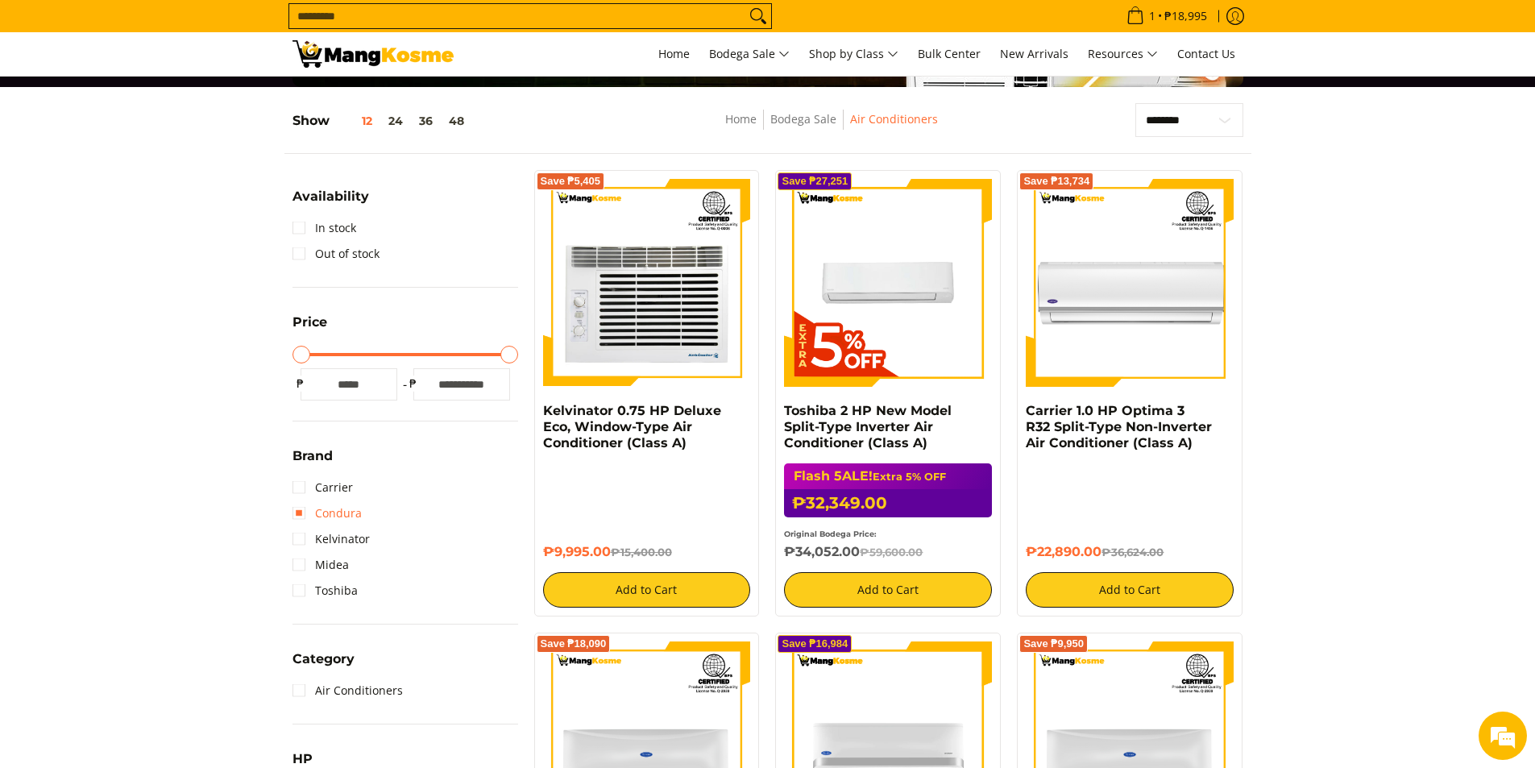
click at [296, 516] on link "Condura" at bounding box center [326, 513] width 69 height 26
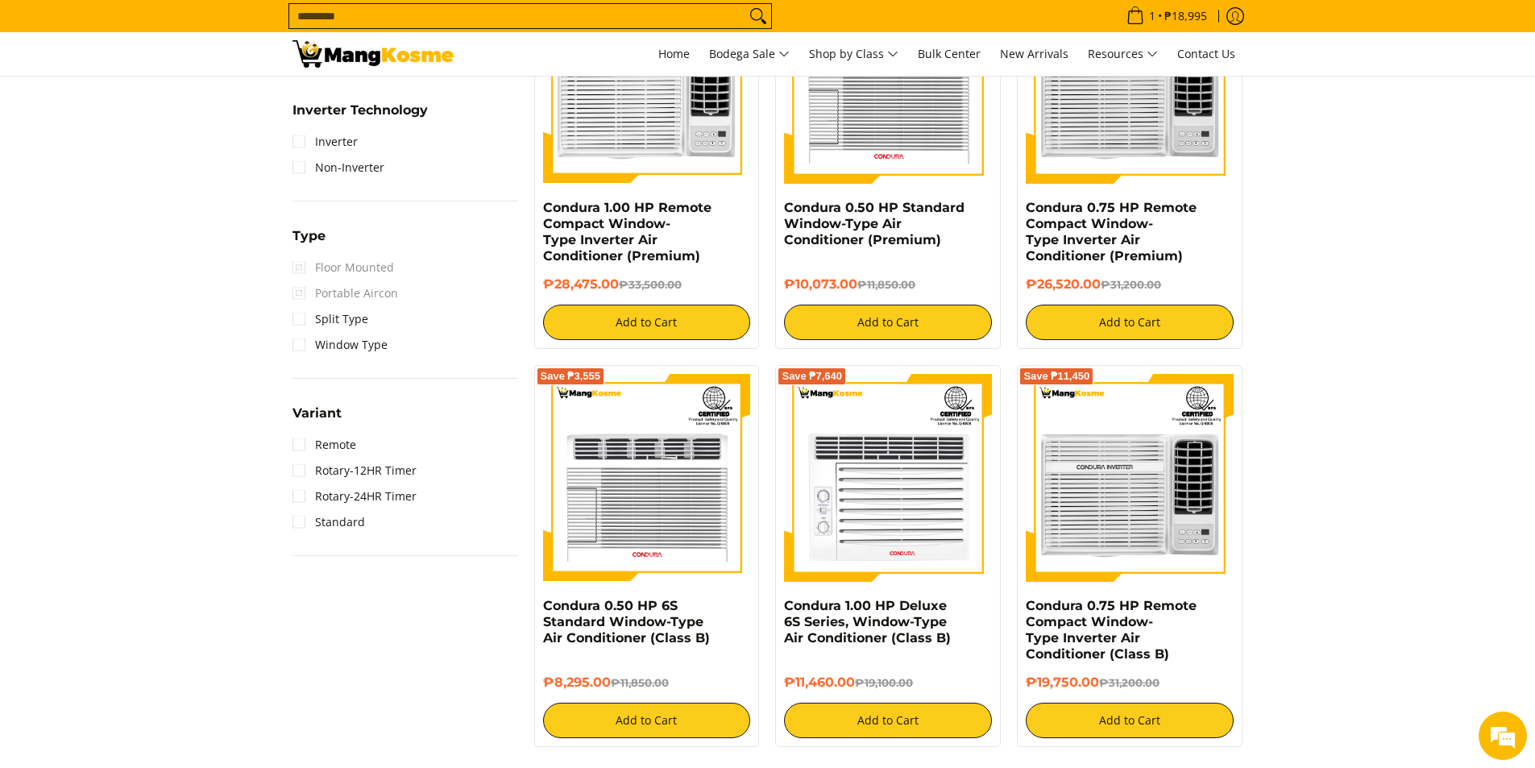
scroll to position [1342, 0]
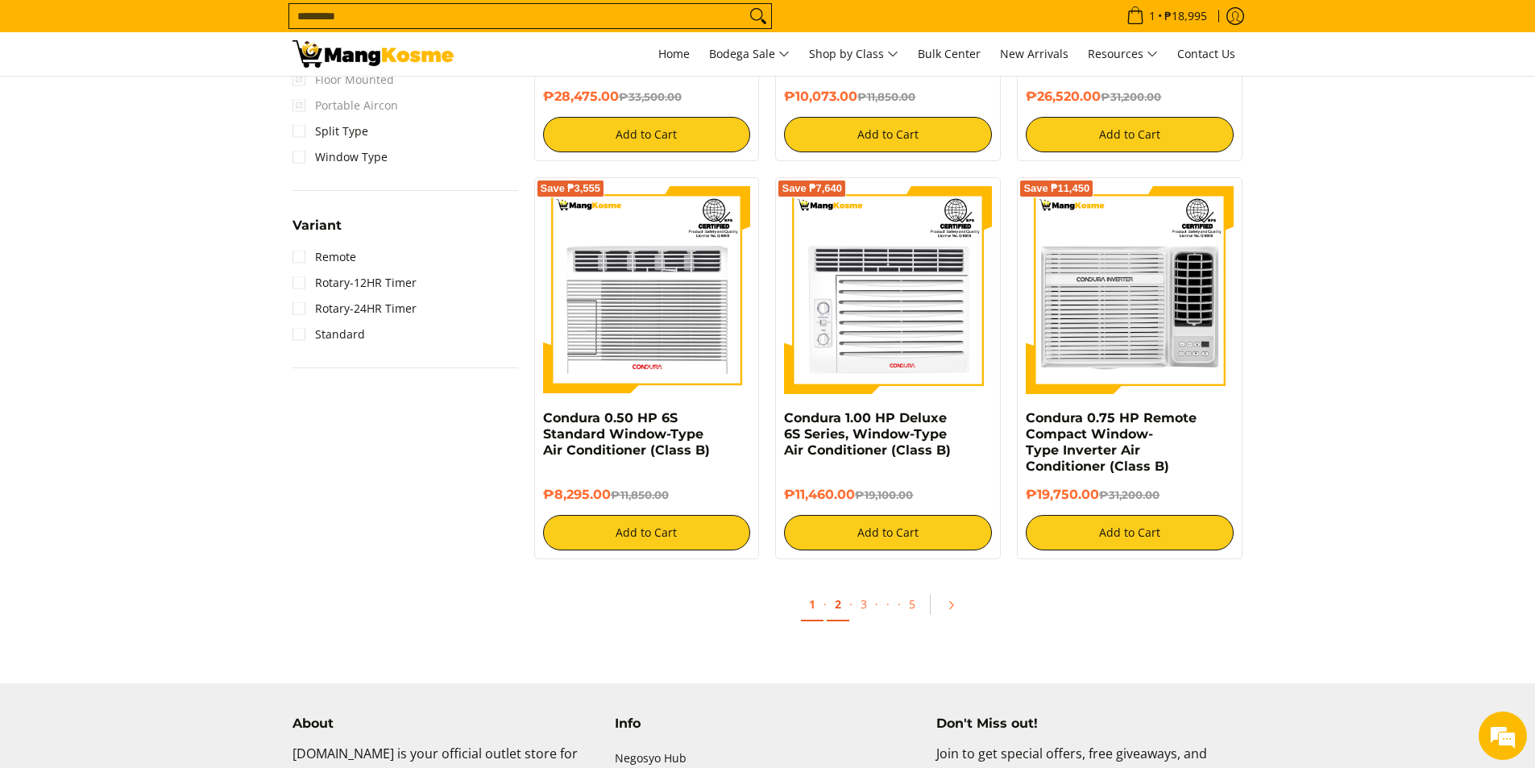
click at [843, 601] on link "2" at bounding box center [838, 604] width 23 height 33
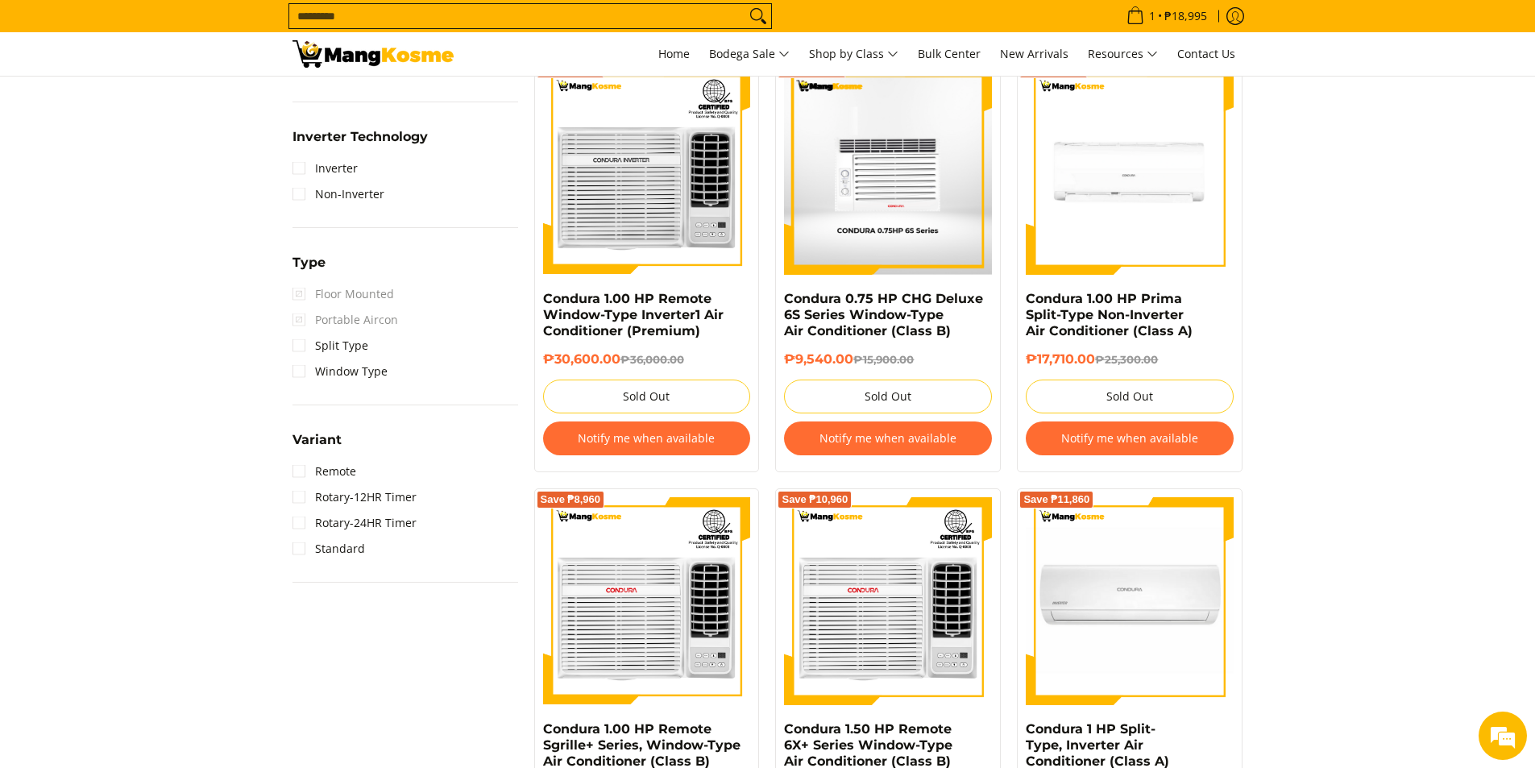
scroll to position [1316, 0]
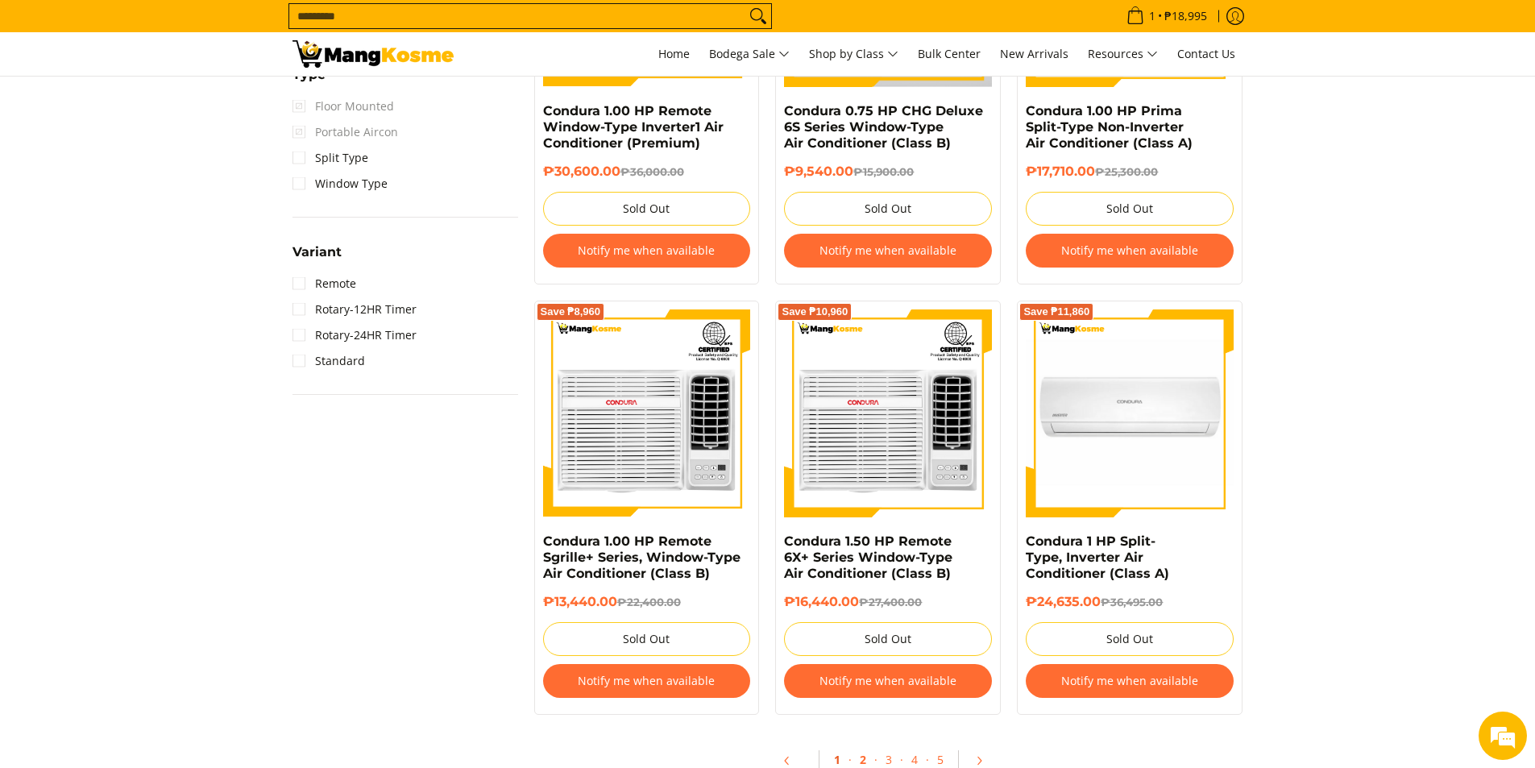
click at [834, 757] on link "1" at bounding box center [837, 760] width 23 height 33
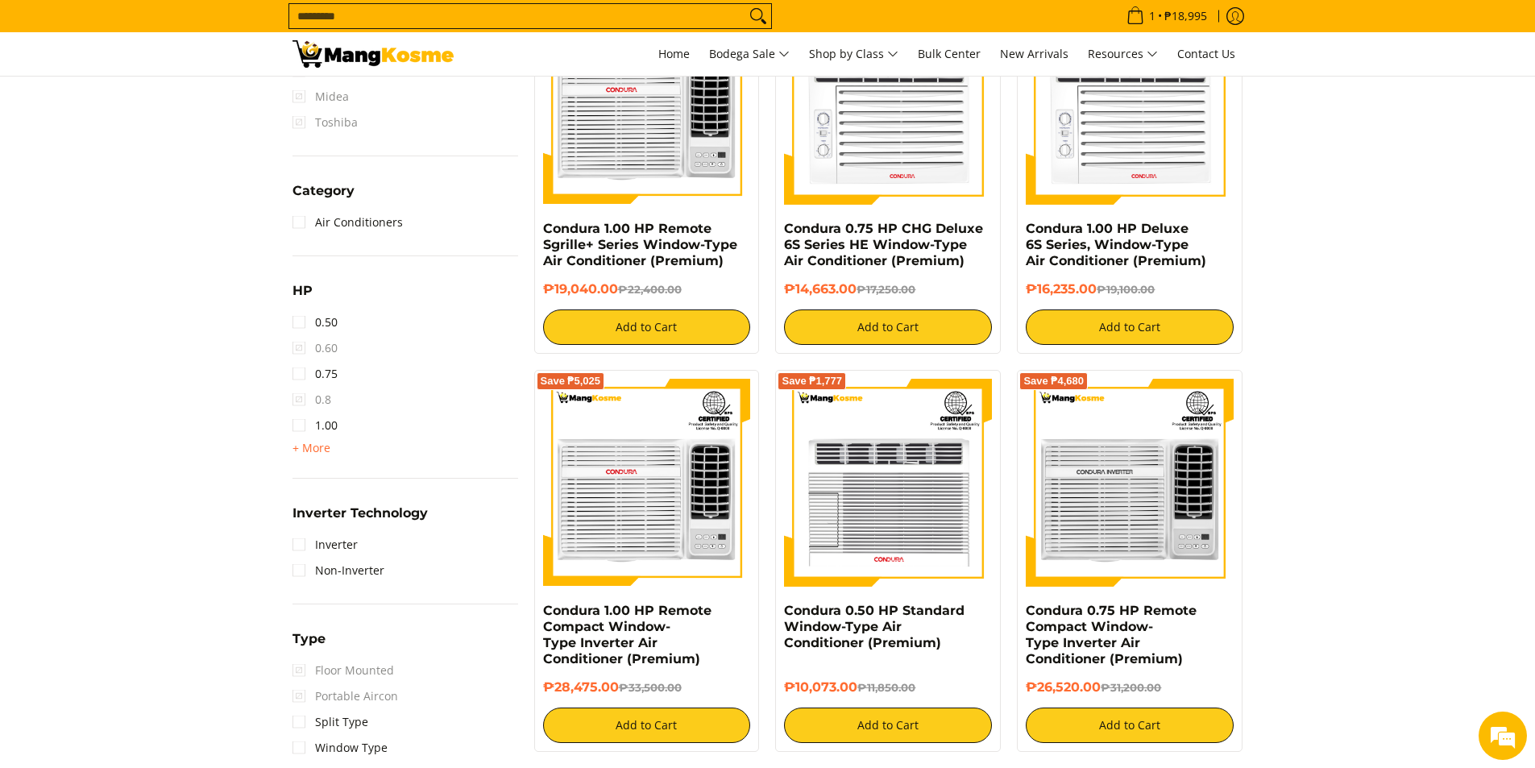
scroll to position [376, 0]
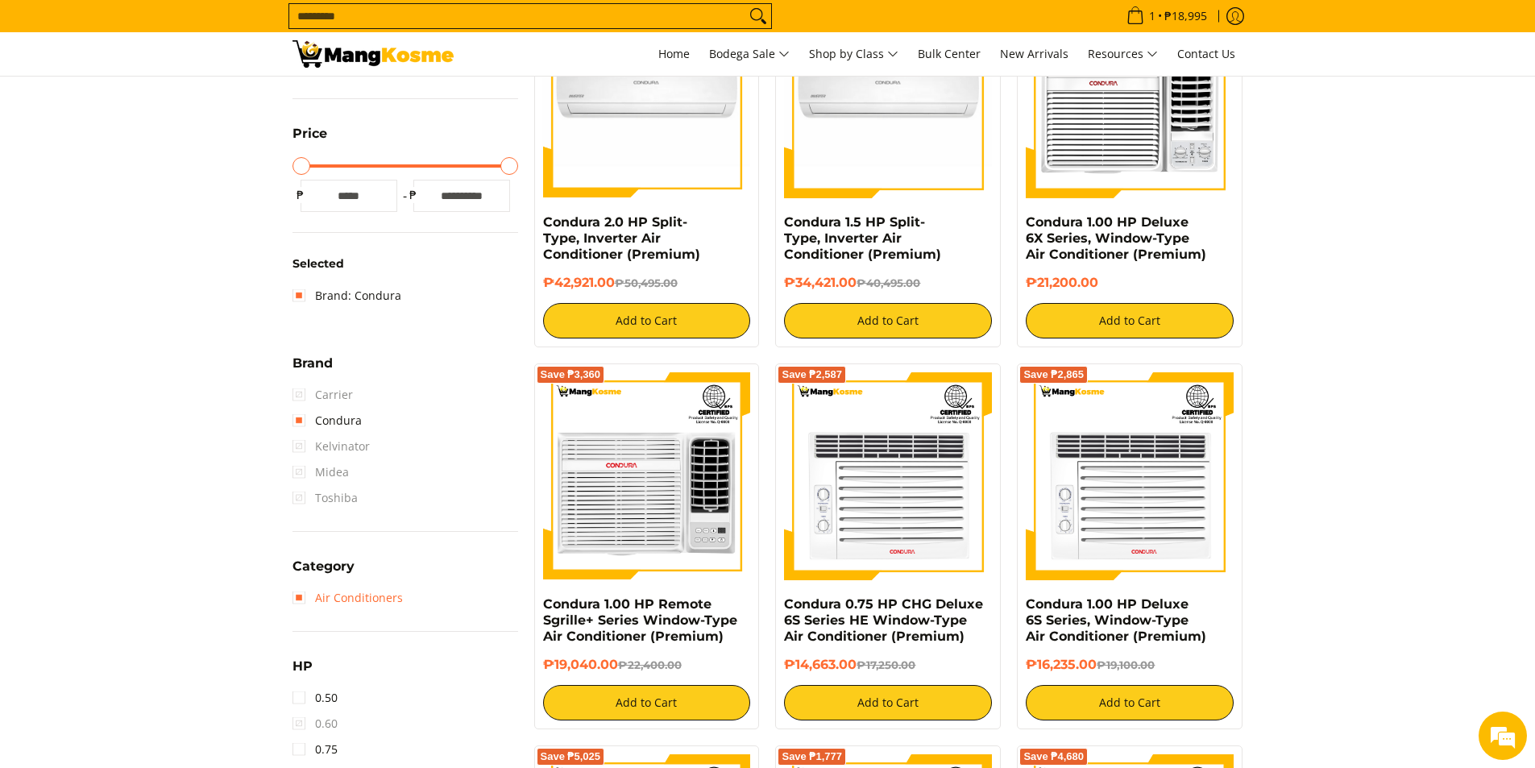
click at [302, 596] on link "Air Conditioners" at bounding box center [347, 598] width 110 height 26
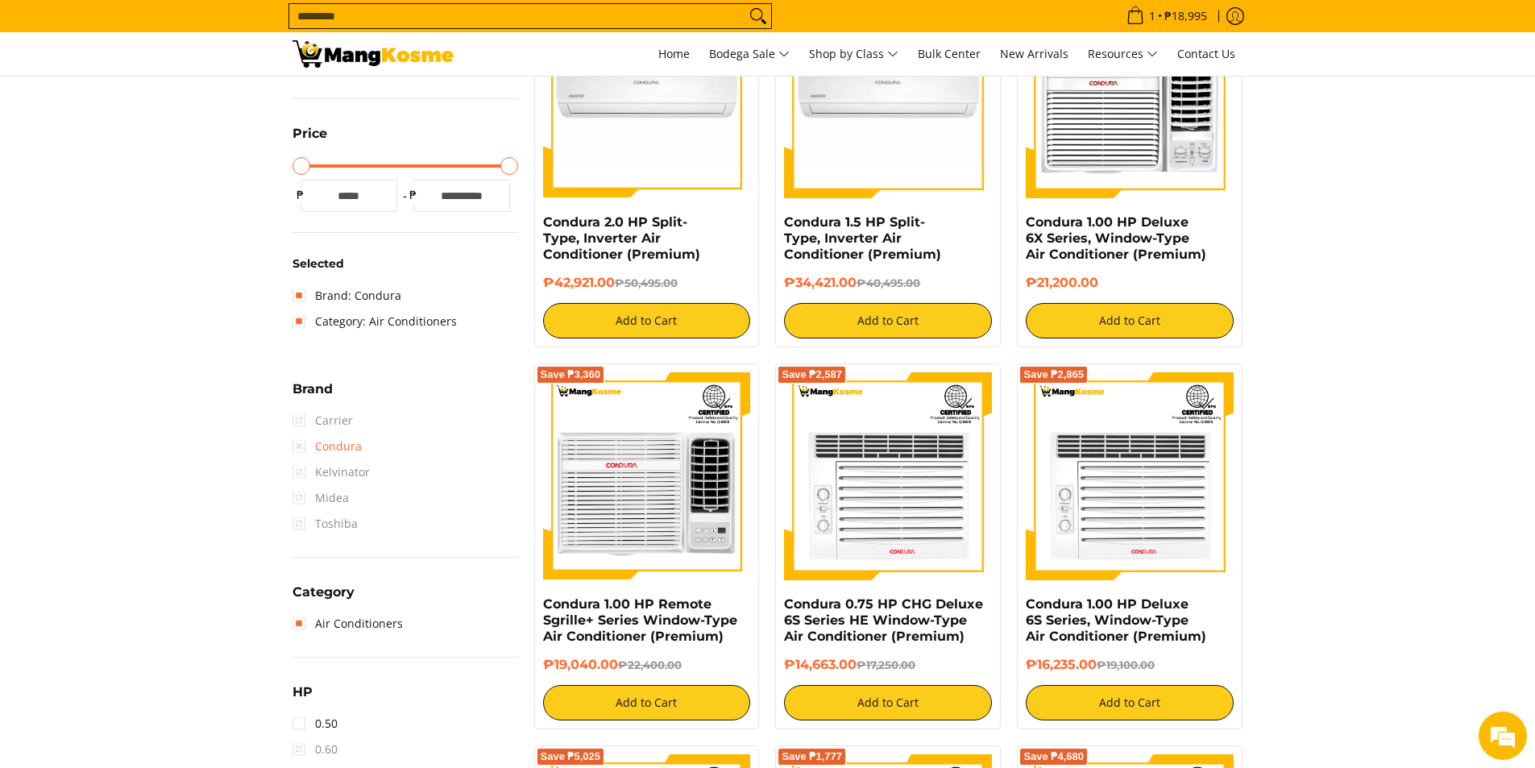
scroll to position [214, 0]
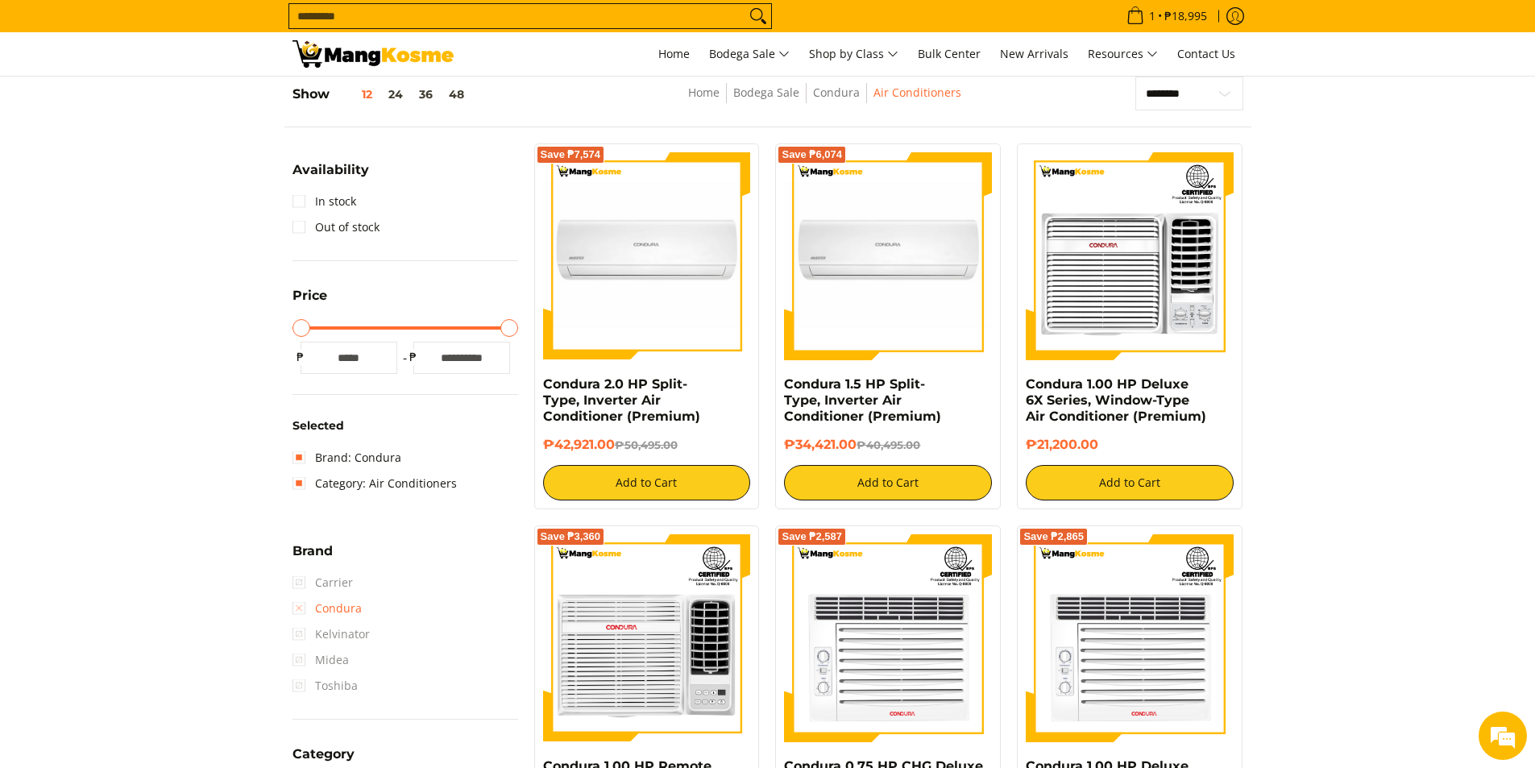
click at [298, 610] on link "Condura" at bounding box center [326, 608] width 69 height 26
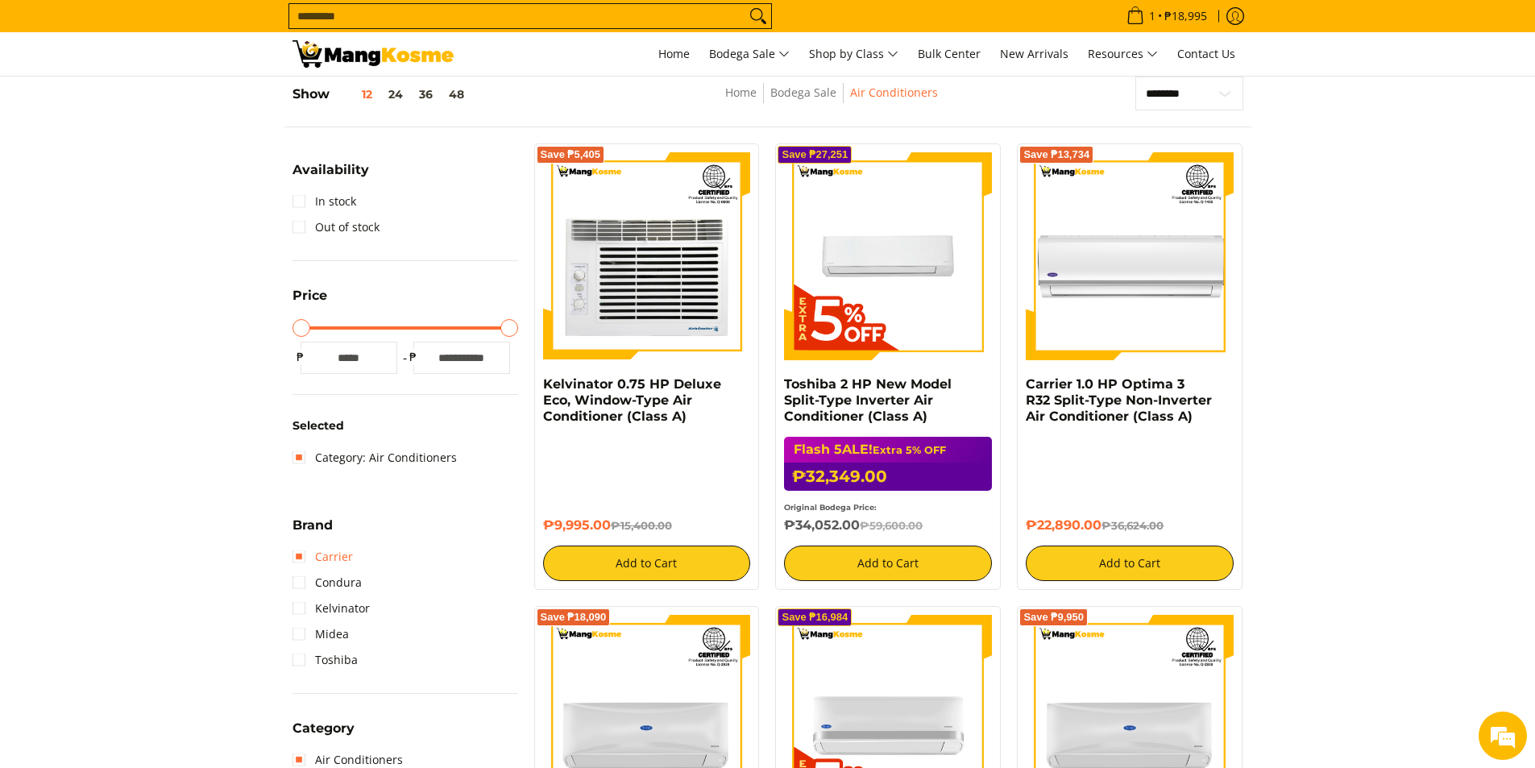
click at [296, 560] on link "Carrier" at bounding box center [322, 557] width 60 height 26
